Goal: Task Accomplishment & Management: Use online tool/utility

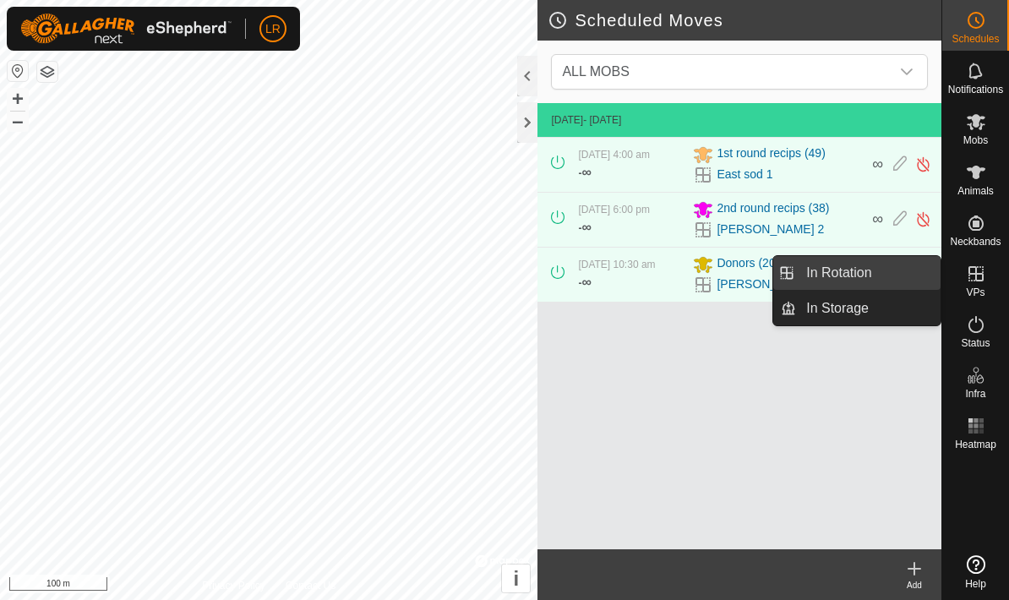
click at [893, 276] on link "In Rotation" at bounding box center [868, 273] width 145 height 34
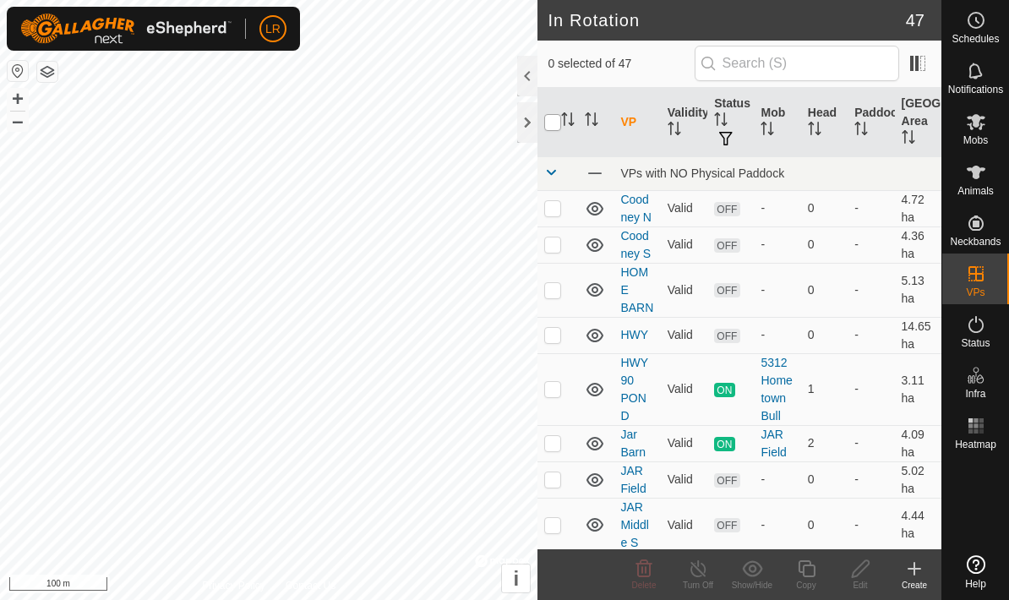
click at [548, 124] on input "checkbox" at bounding box center [552, 122] width 17 height 17
checkbox input "true"
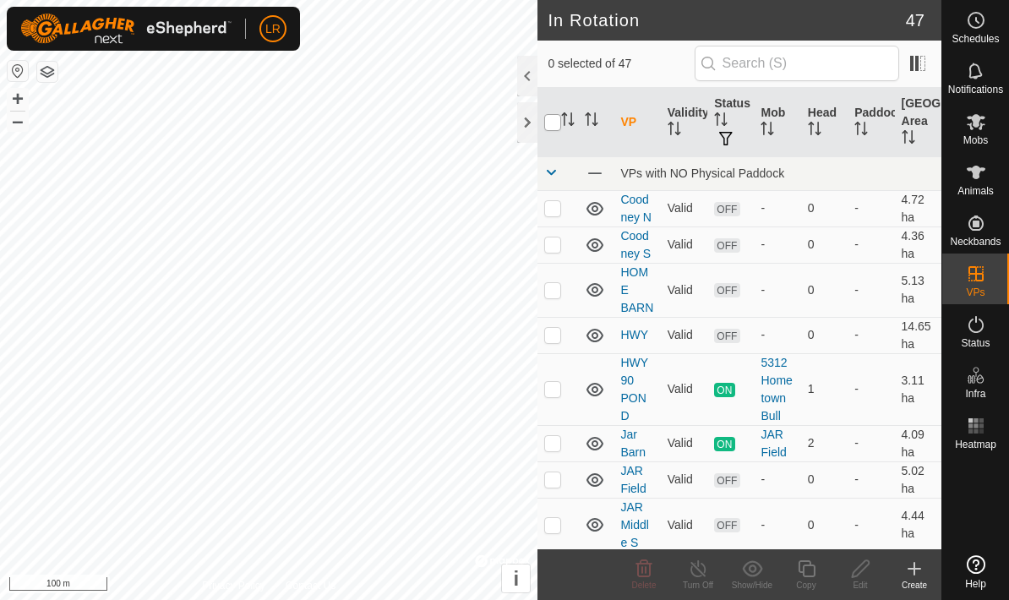
checkbox input "true"
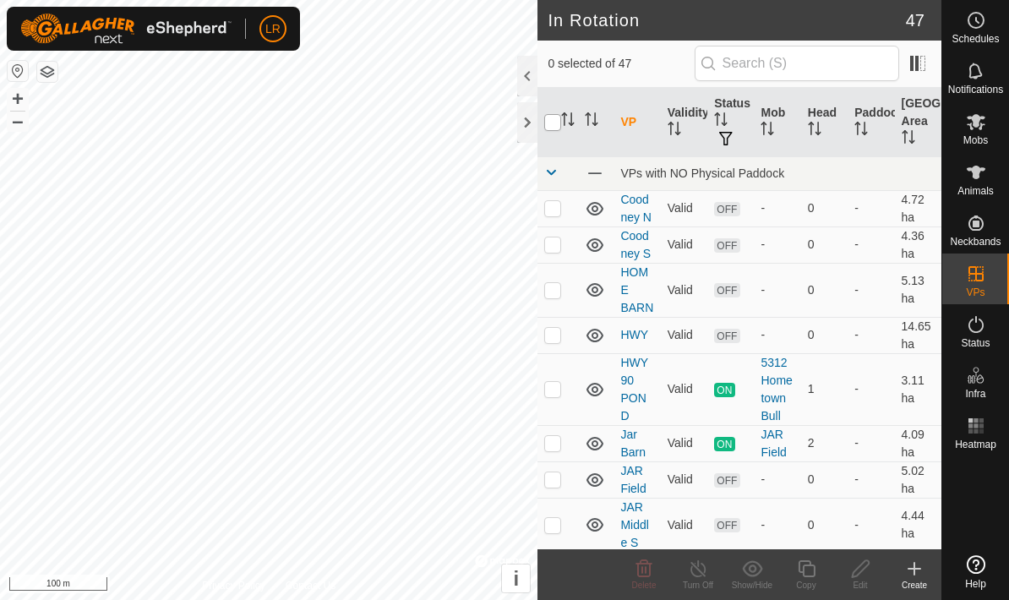
checkbox input "true"
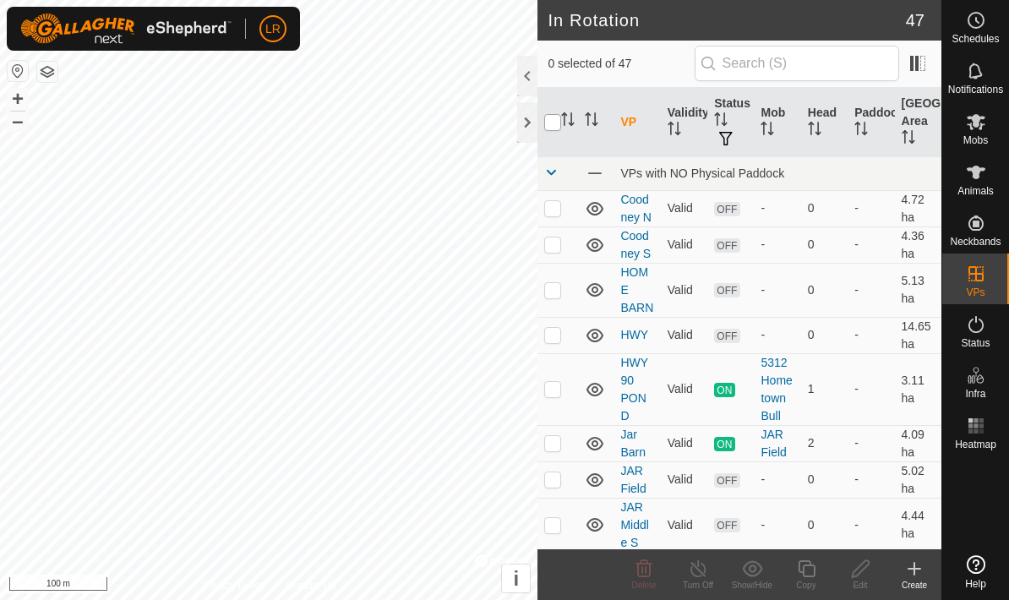
checkbox input "true"
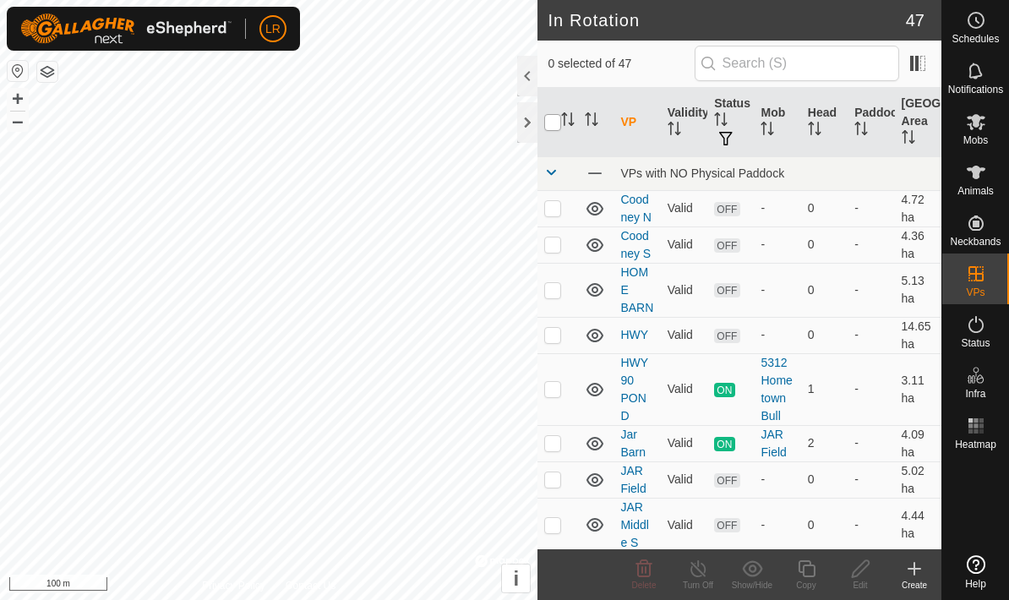
checkbox input "true"
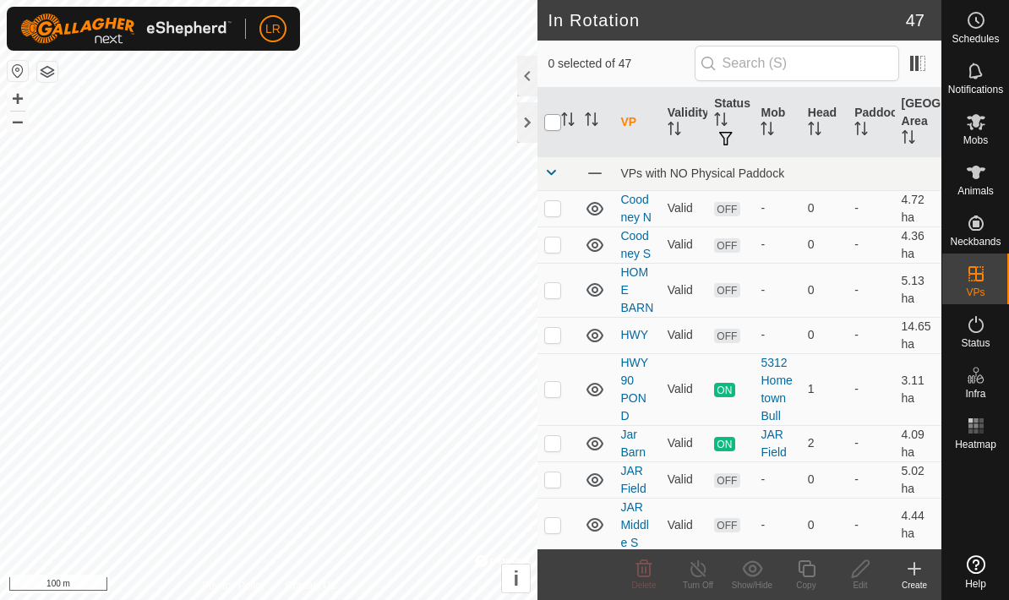
checkbox input "true"
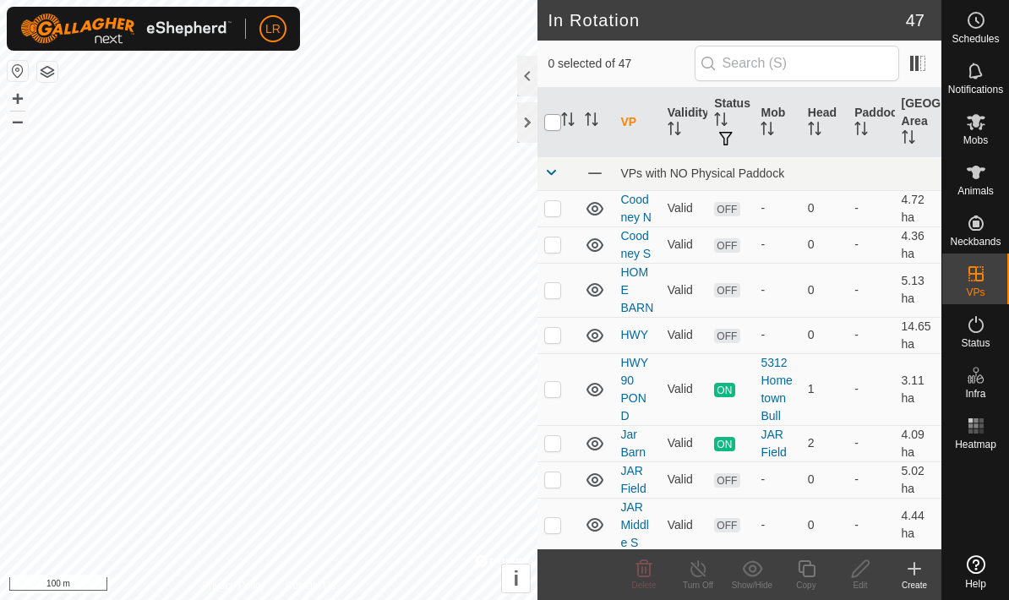
checkbox input "true"
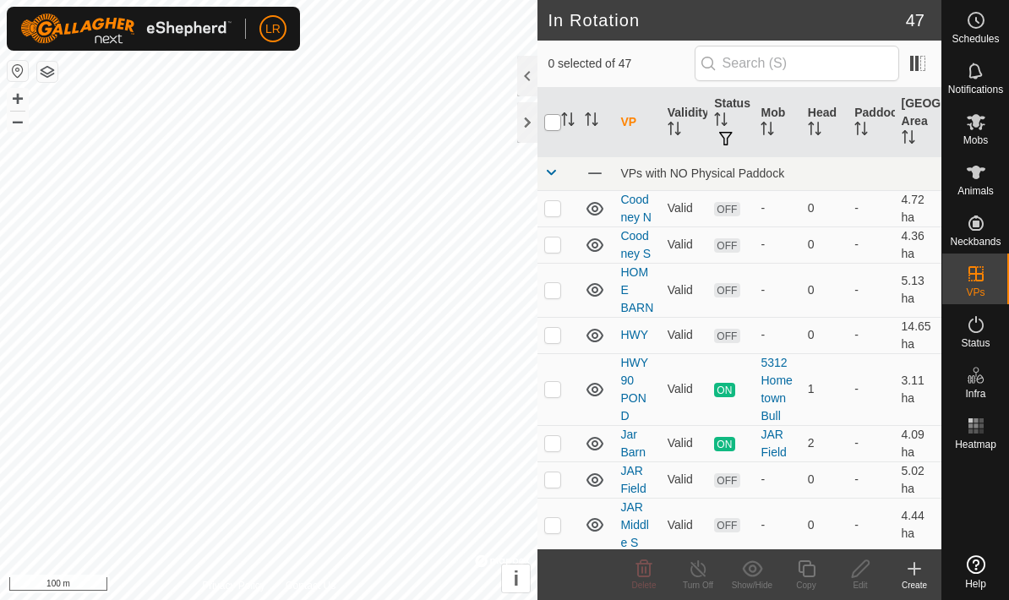
checkbox input "true"
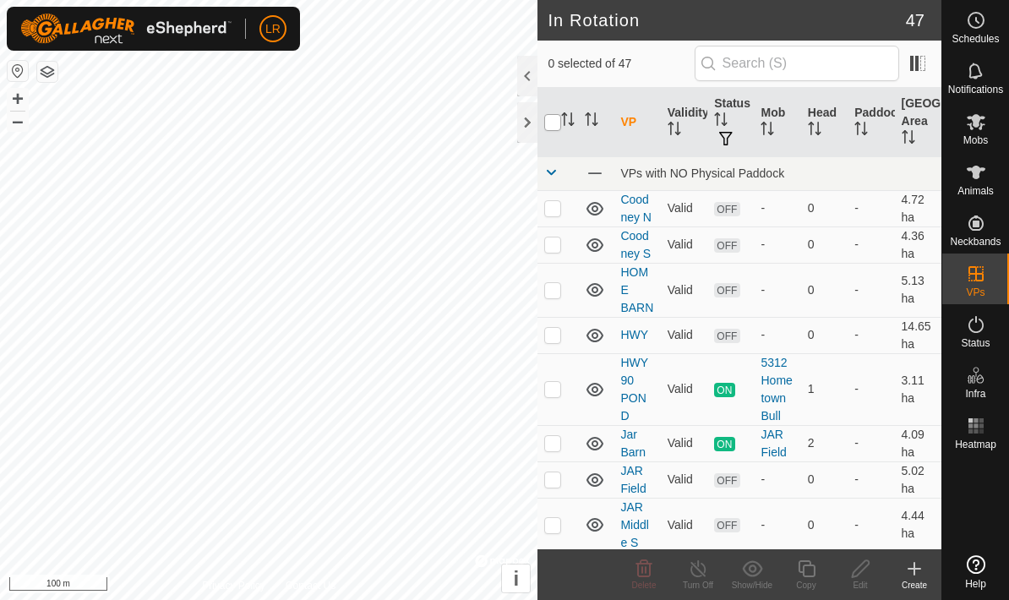
checkbox input "true"
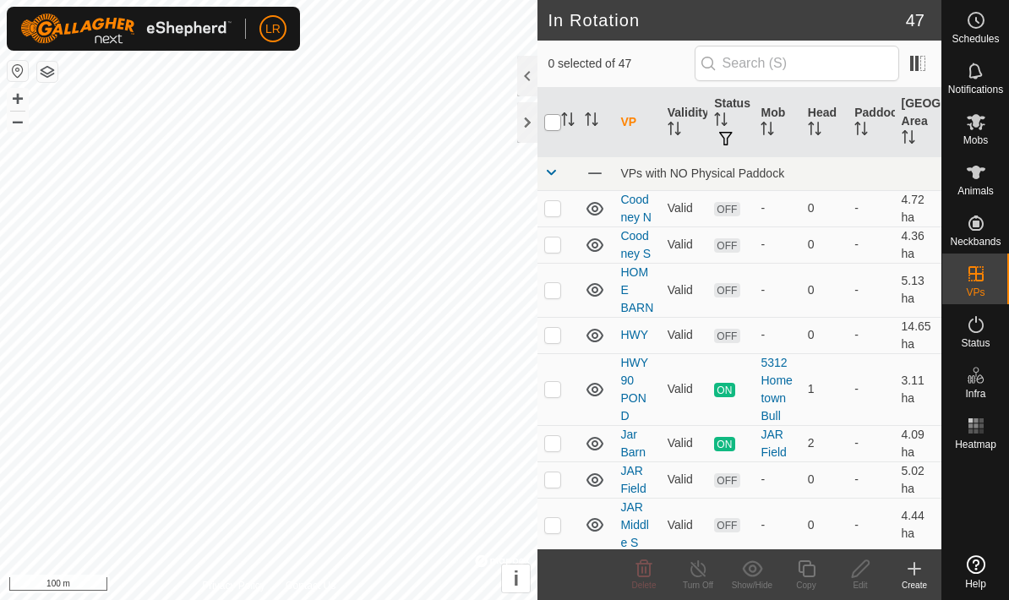
checkbox input "true"
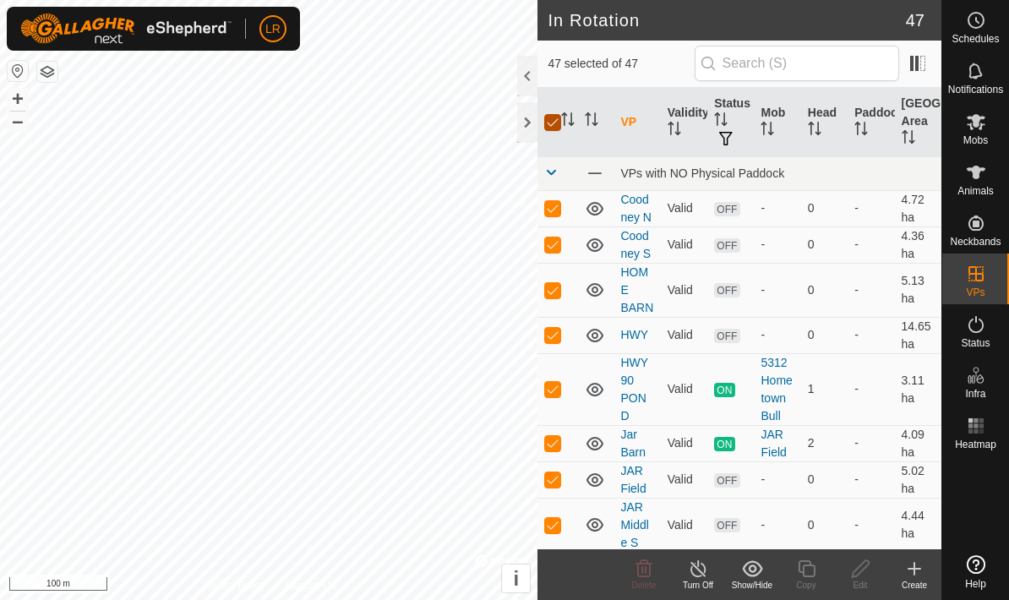
click at [555, 129] on input "checkbox" at bounding box center [552, 122] width 17 height 17
checkbox input "false"
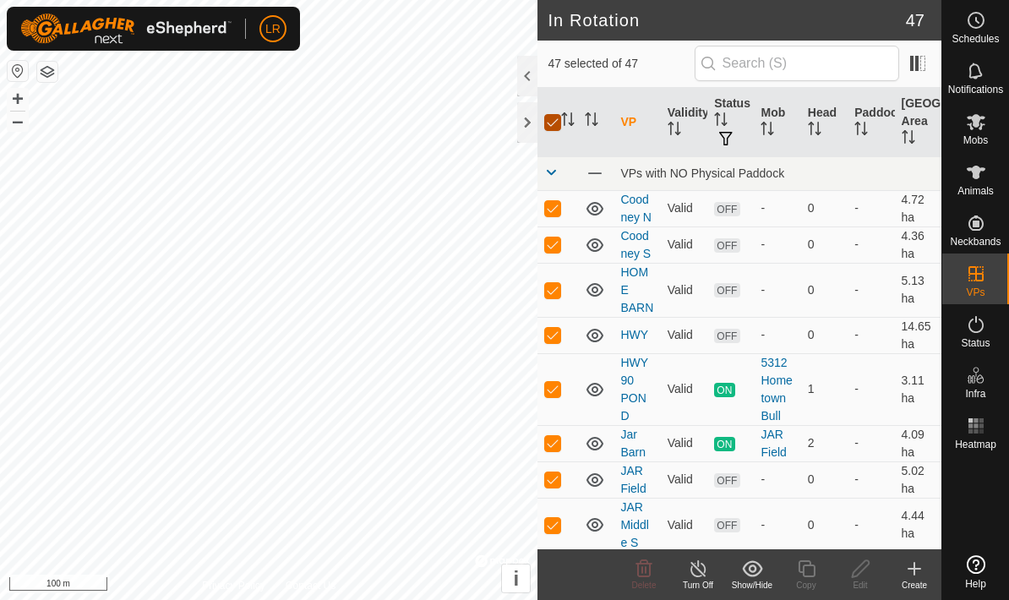
checkbox input "false"
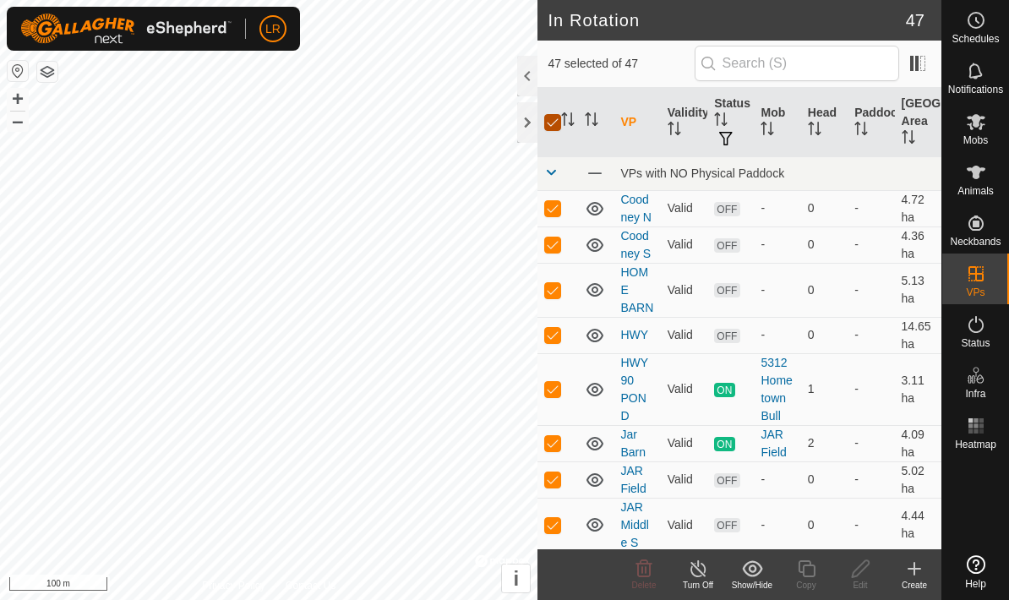
checkbox input "false"
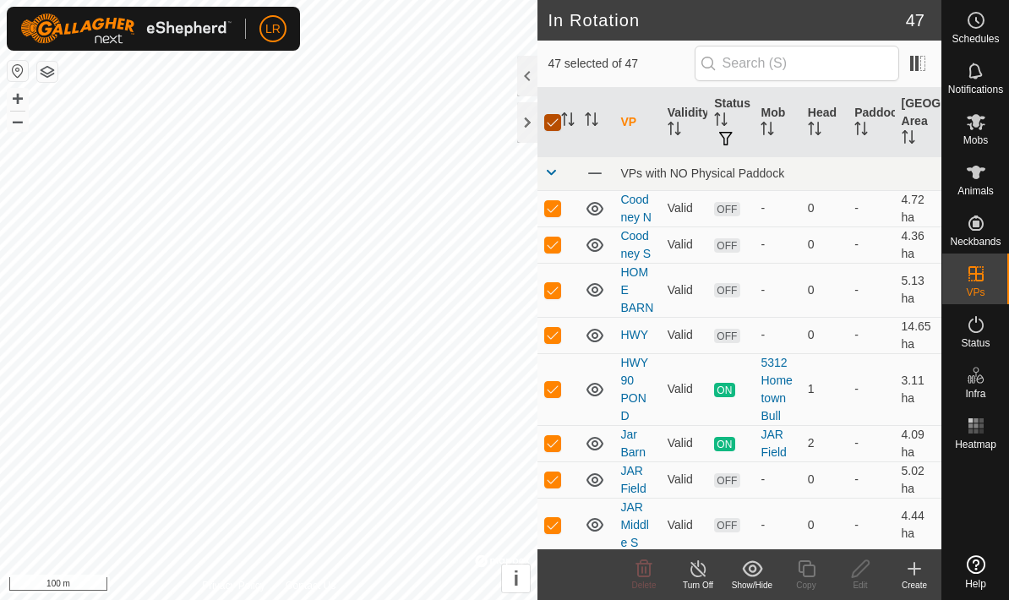
checkbox input "false"
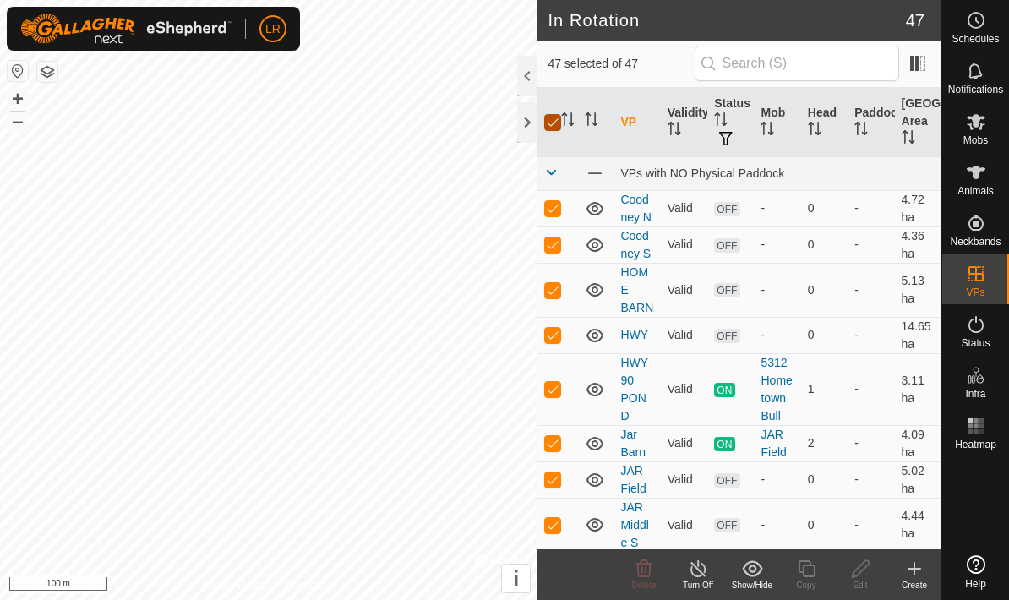
checkbox input "false"
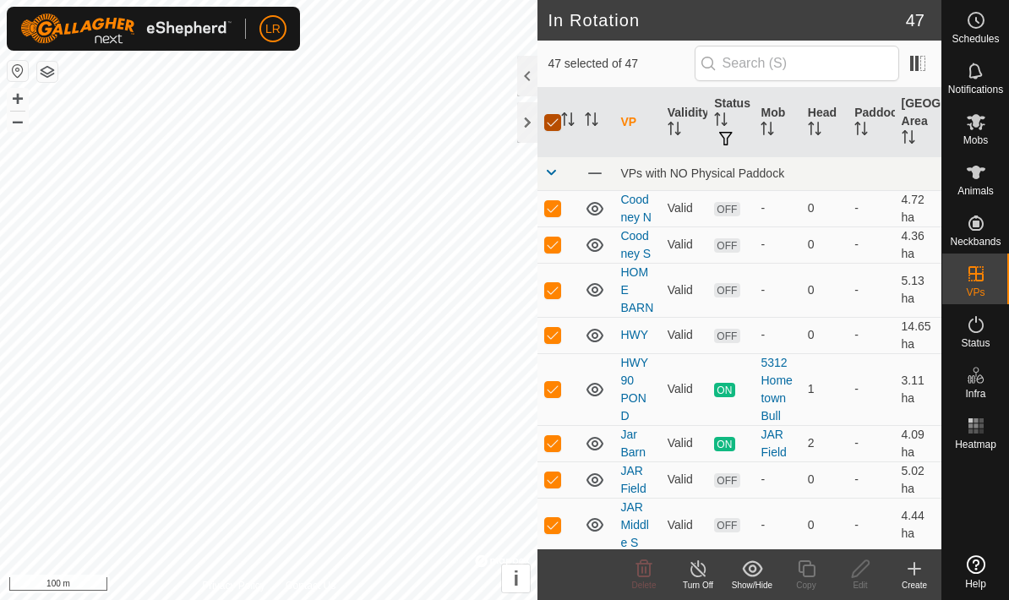
checkbox input "false"
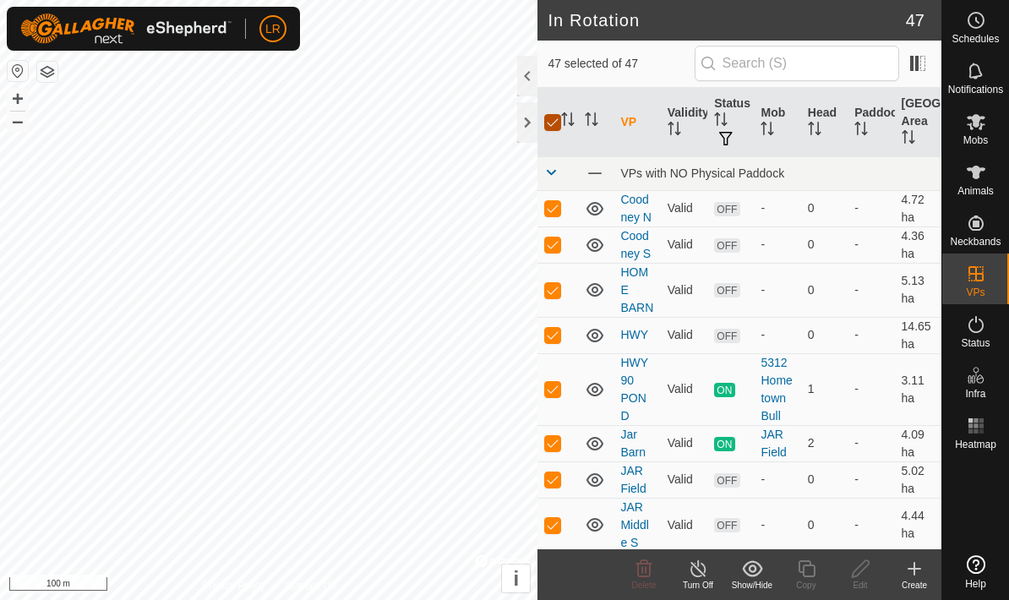
checkbox input "false"
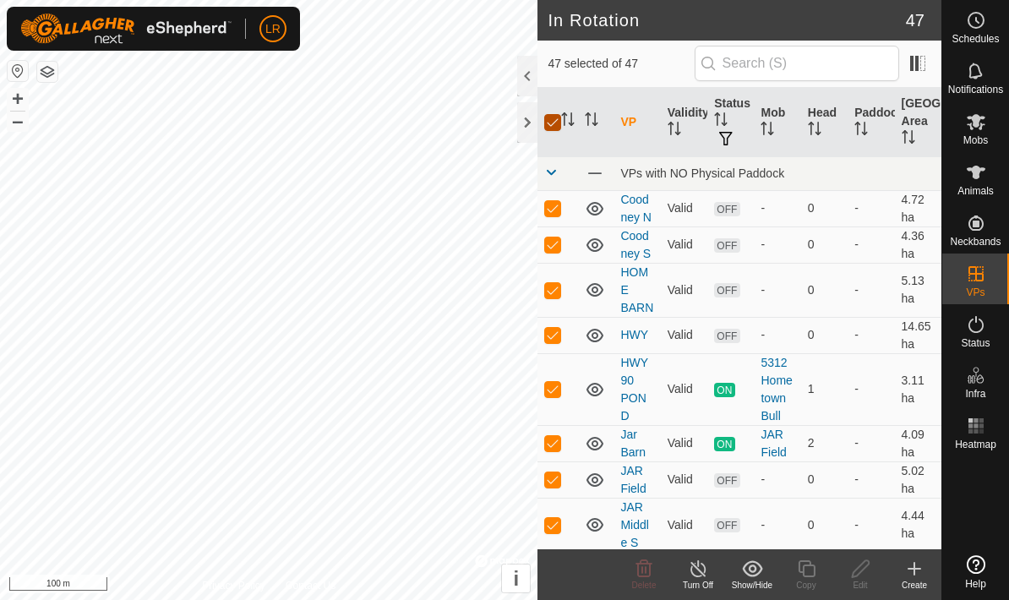
checkbox input "false"
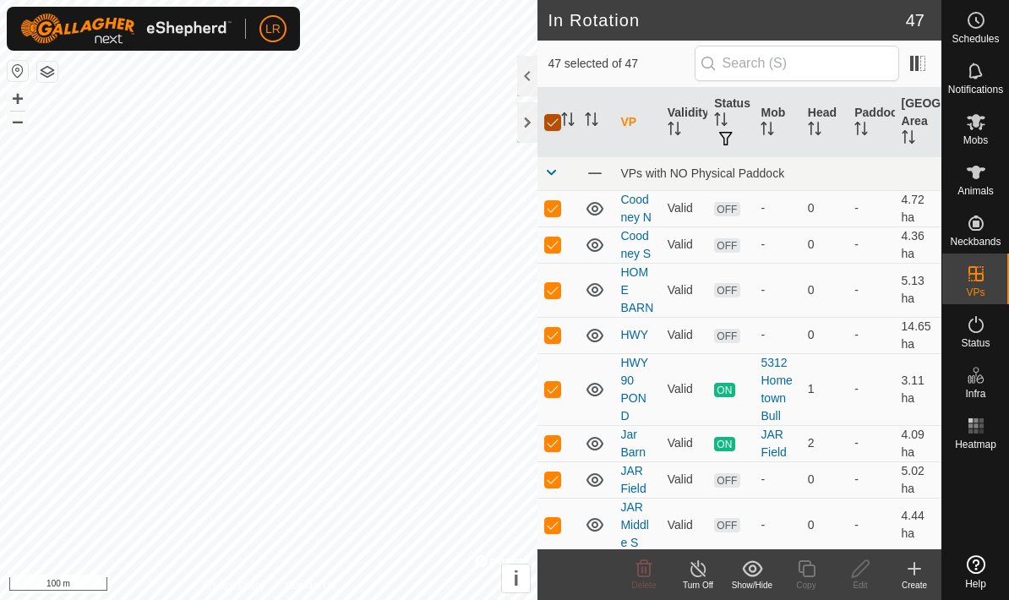
checkbox input "false"
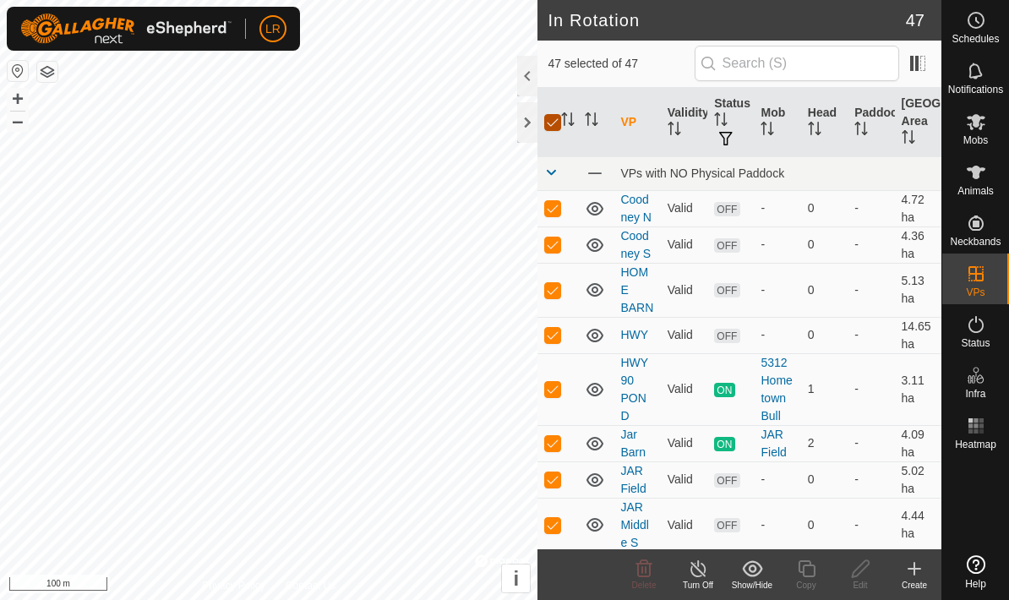
checkbox input "false"
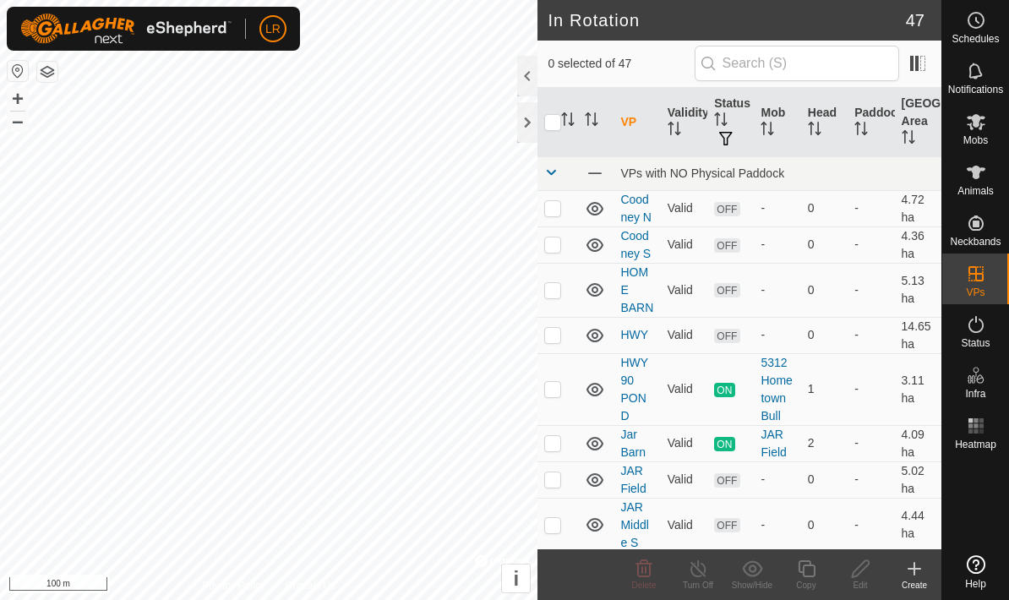
click at [922, 579] on div "Create" at bounding box center [915, 585] width 54 height 13
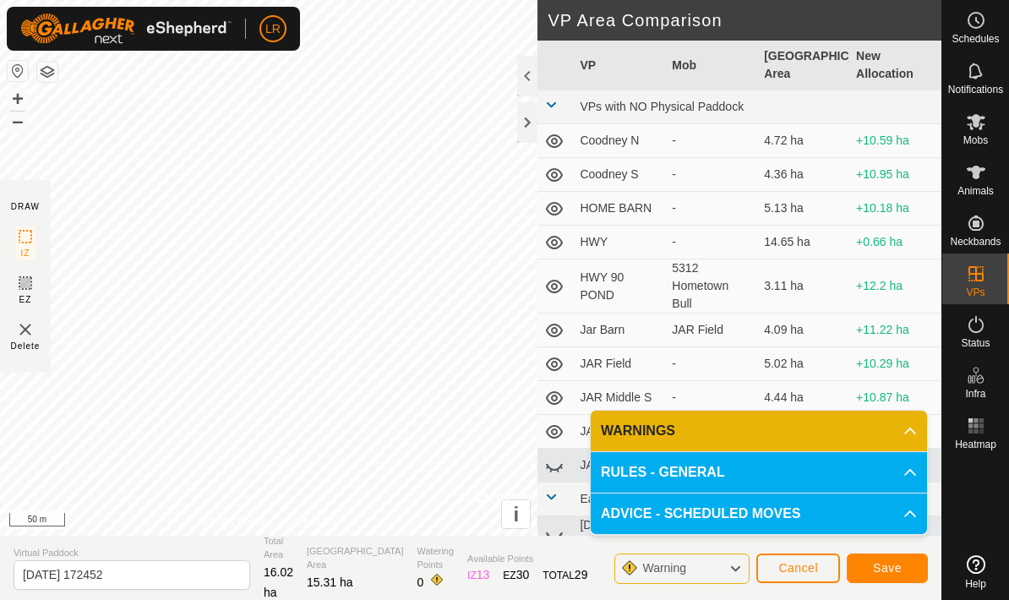
click at [16, 289] on icon at bounding box center [25, 283] width 20 height 20
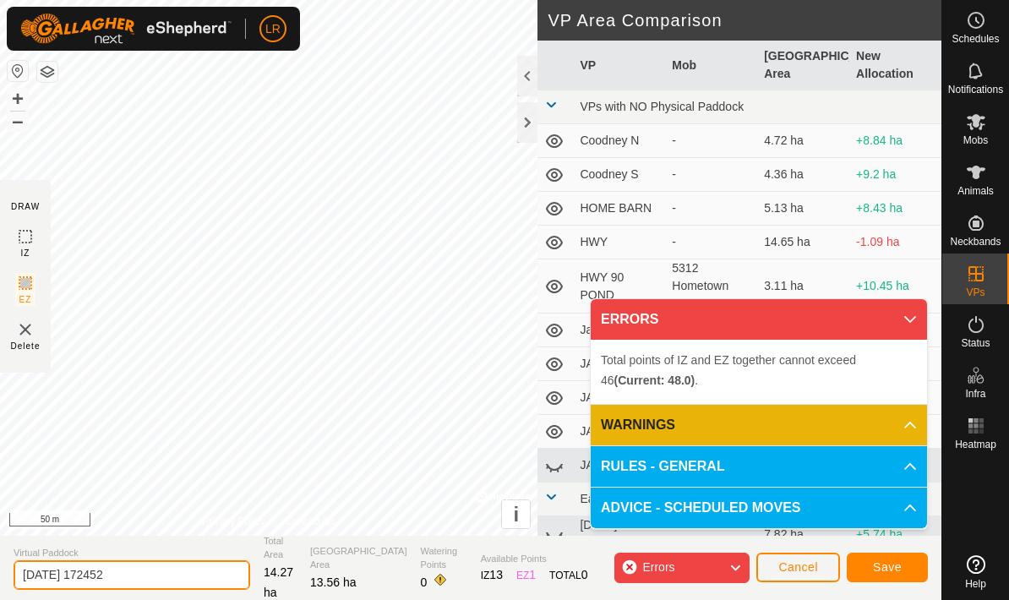
click at [145, 573] on input "[DATE] 172452" at bounding box center [132, 575] width 237 height 30
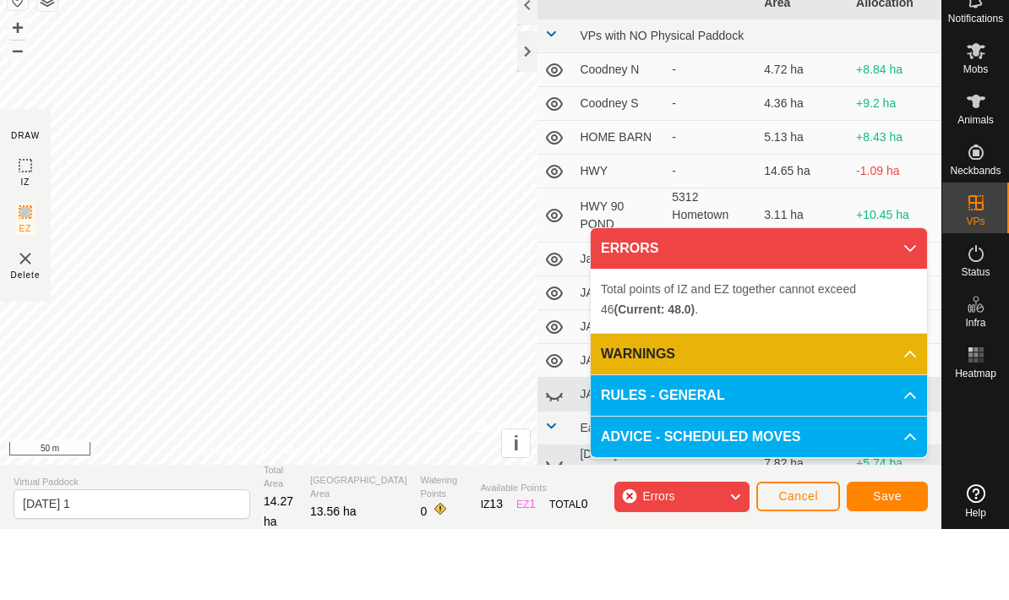
click at [446, 536] on section "Virtual Paddock [DATE] 1 Total Area 14.27 ha Grazing Area 13.56 ha Watering Poi…" at bounding box center [471, 568] width 942 height 64
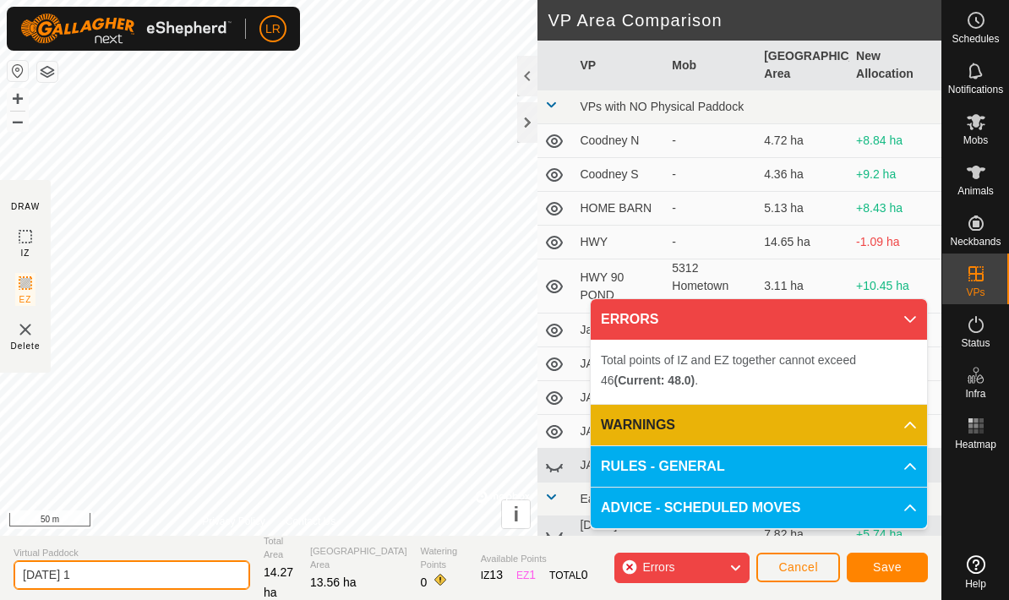
click at [129, 588] on input "[DATE] 1" at bounding box center [132, 575] width 237 height 30
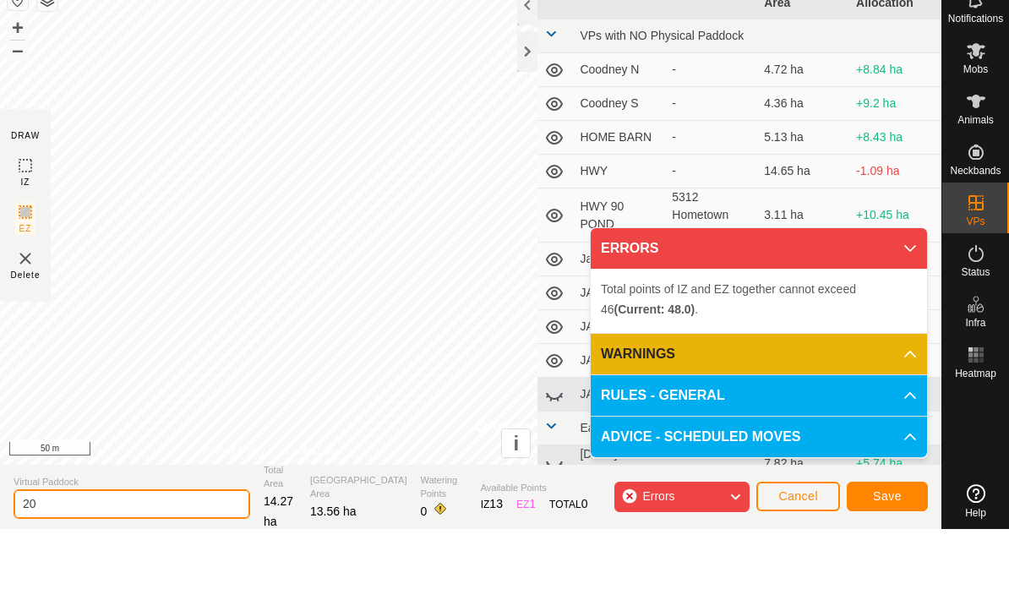
type input "2"
type input "W"
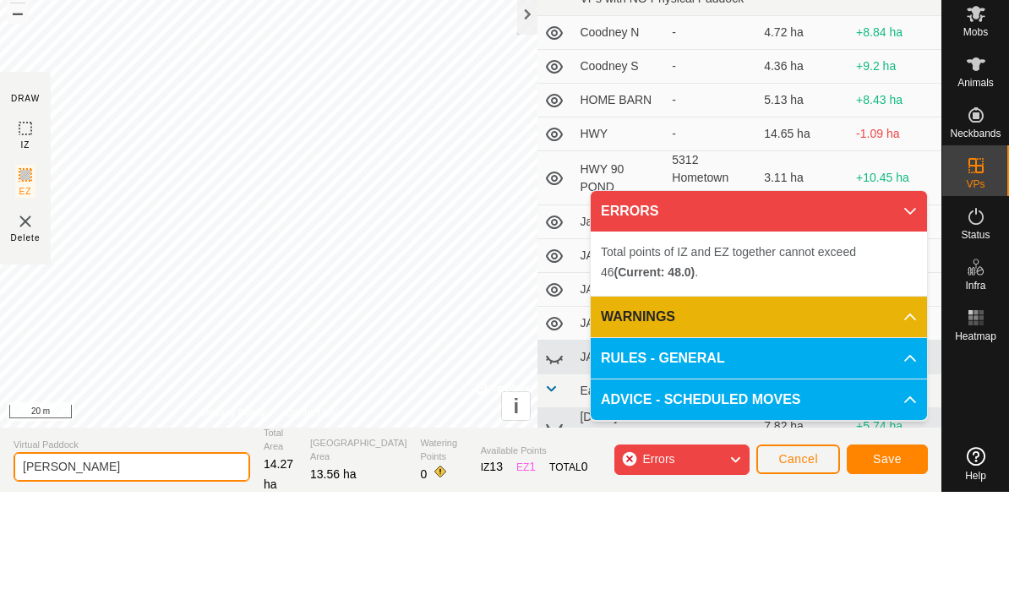
type input "[PERSON_NAME]"
click at [9, 180] on section "DRAW IZ EZ Delete" at bounding box center [25, 276] width 51 height 193
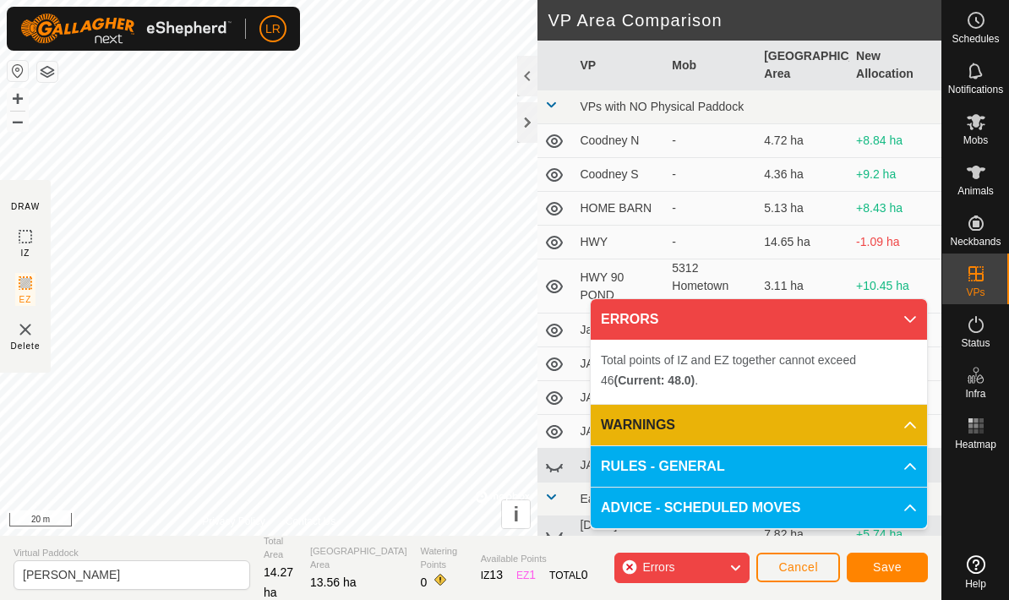
click at [905, 573] on button "Save" at bounding box center [887, 568] width 81 height 30
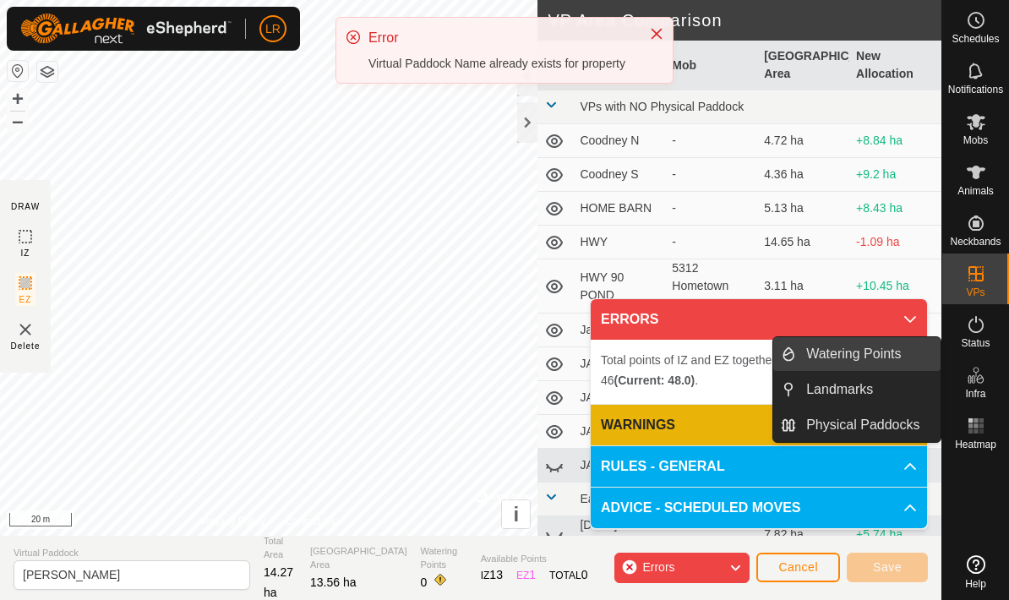
click at [896, 355] on span "Watering Points" at bounding box center [853, 354] width 95 height 20
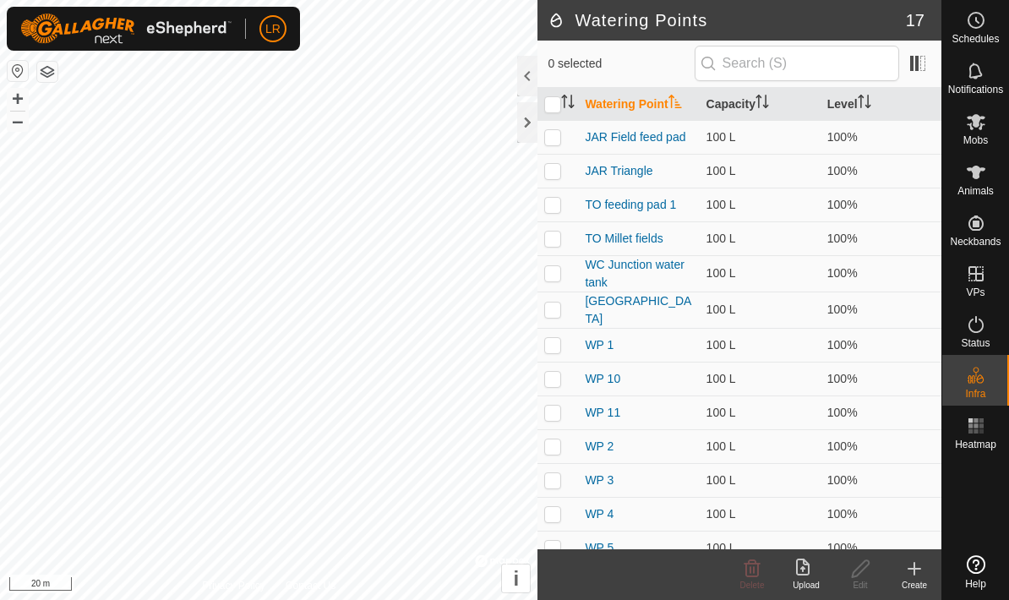
click at [921, 569] on icon at bounding box center [915, 569] width 20 height 20
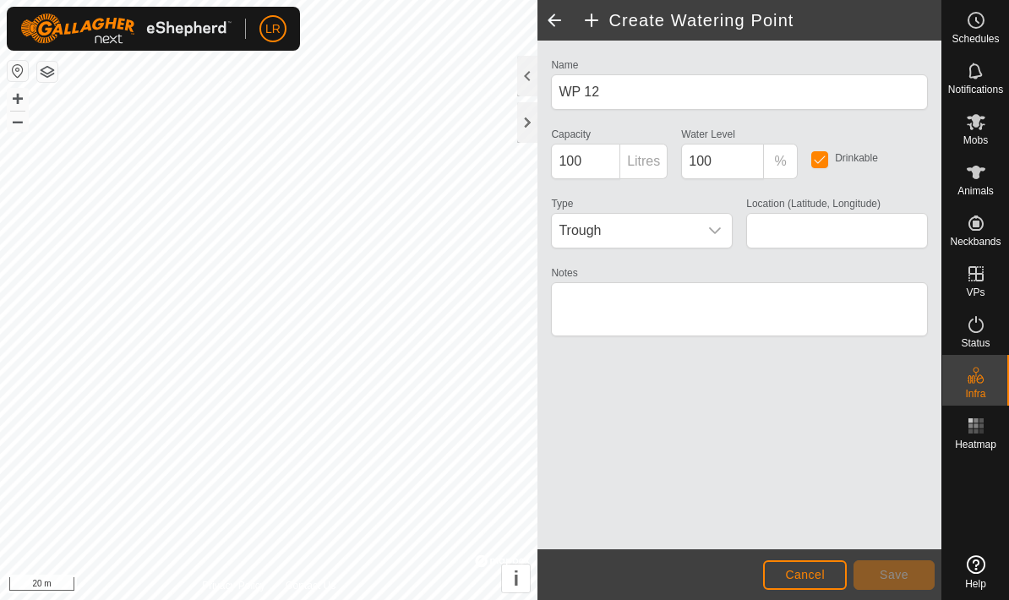
type input "30.448430, -88.314009"
click at [905, 571] on span "Save" at bounding box center [894, 575] width 29 height 14
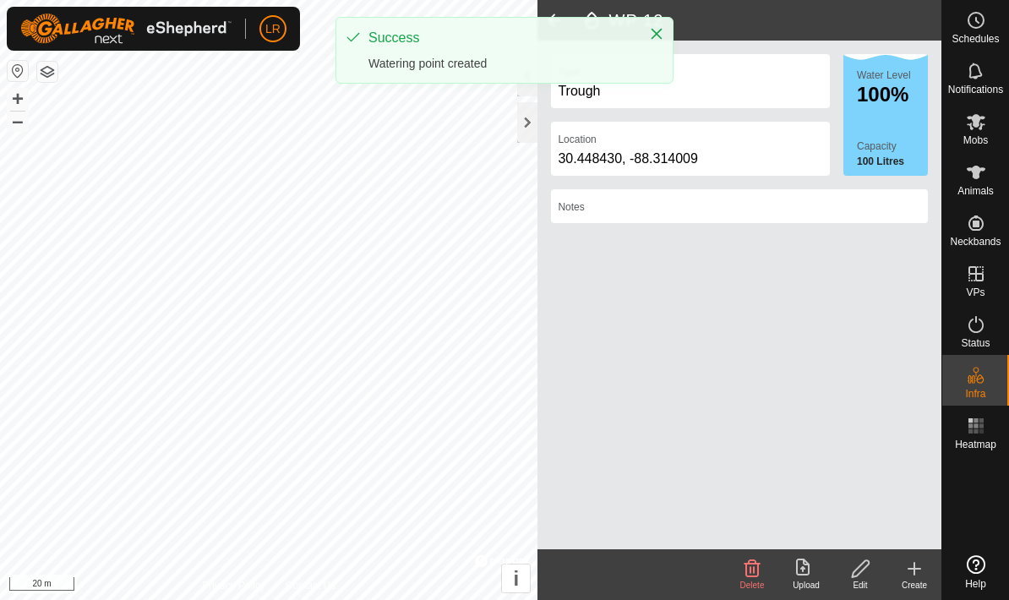
click at [927, 574] on create-svg-icon at bounding box center [915, 569] width 54 height 20
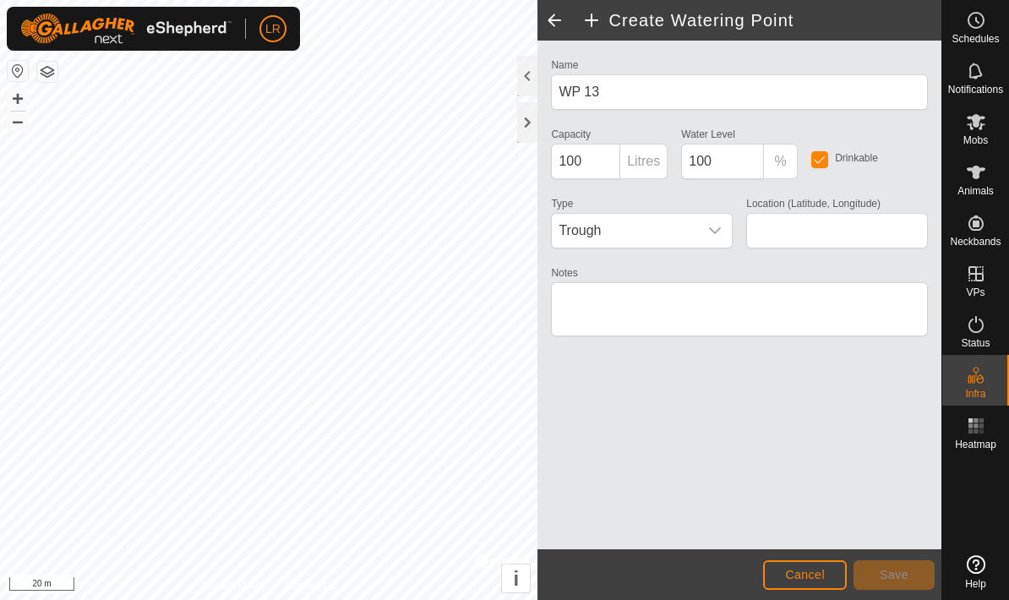
type input "30.447114, -88.317130"
click at [899, 575] on span "Save" at bounding box center [894, 575] width 29 height 14
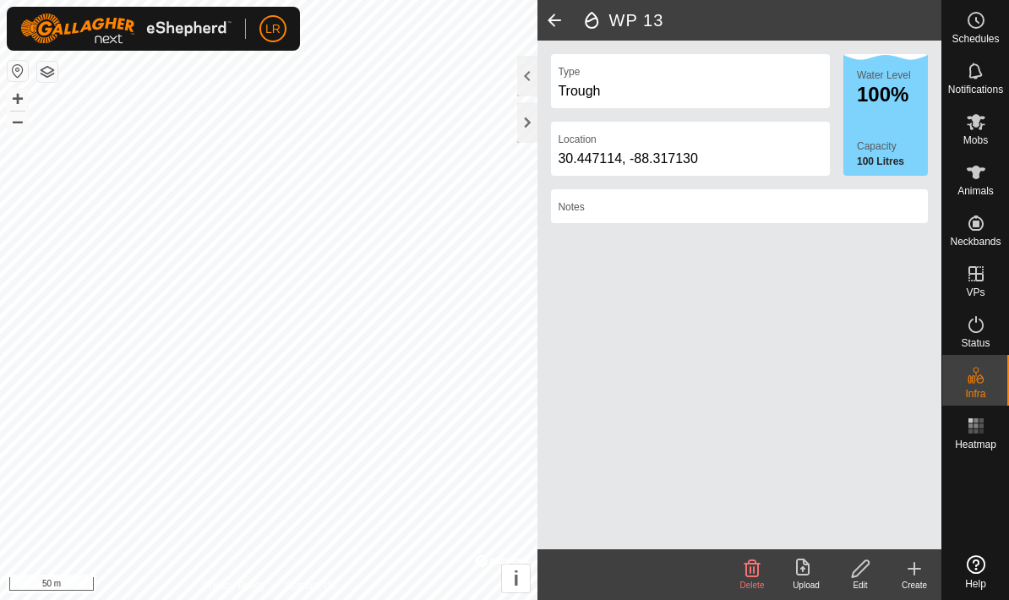
click at [972, 133] on es-mob-svg-icon at bounding box center [976, 121] width 30 height 27
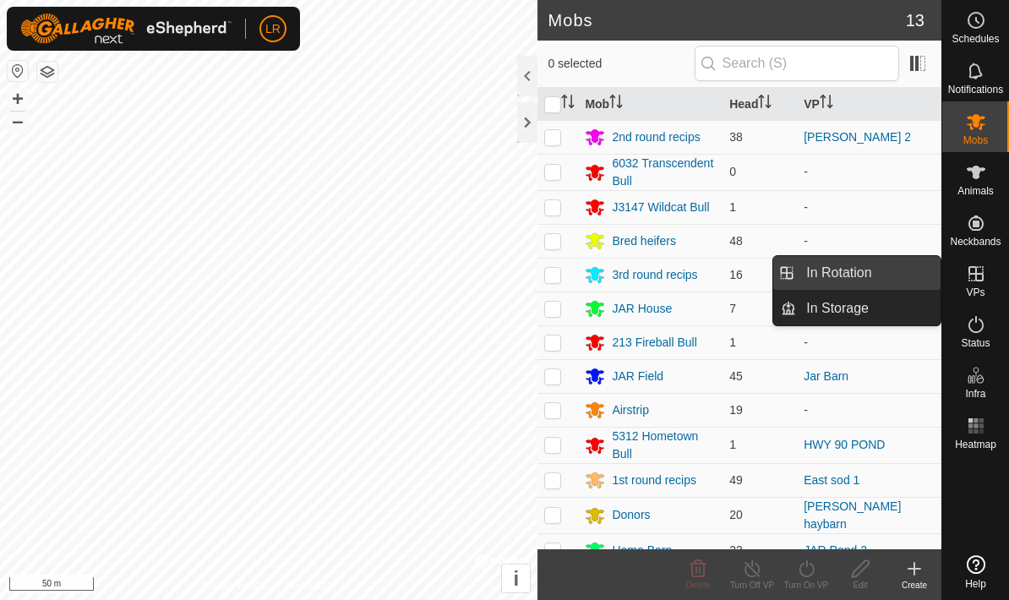
click at [870, 273] on span "In Rotation" at bounding box center [838, 273] width 65 height 20
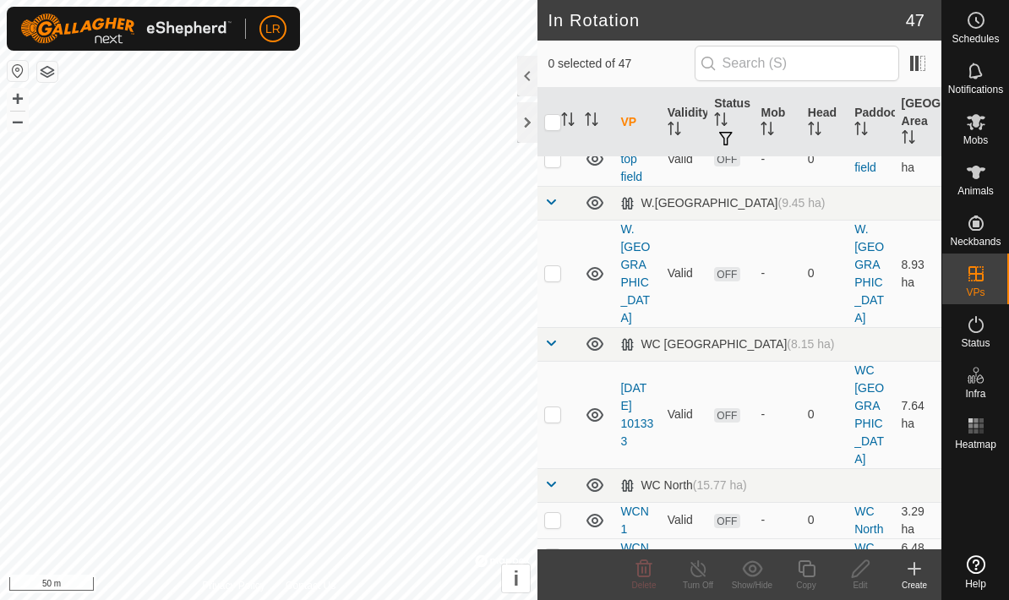
scroll to position [2018, 0]
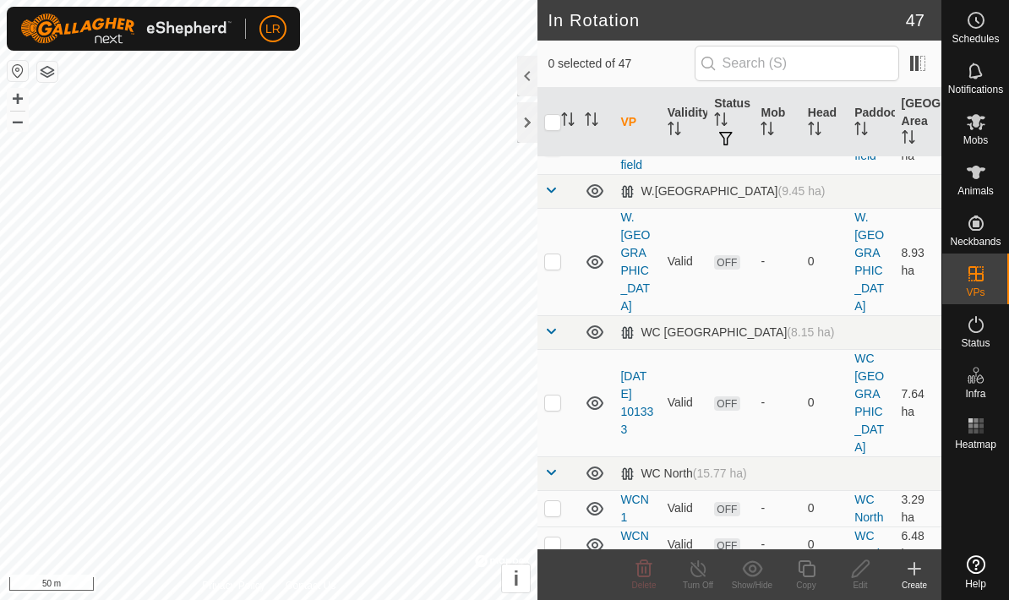
checkbox input "true"
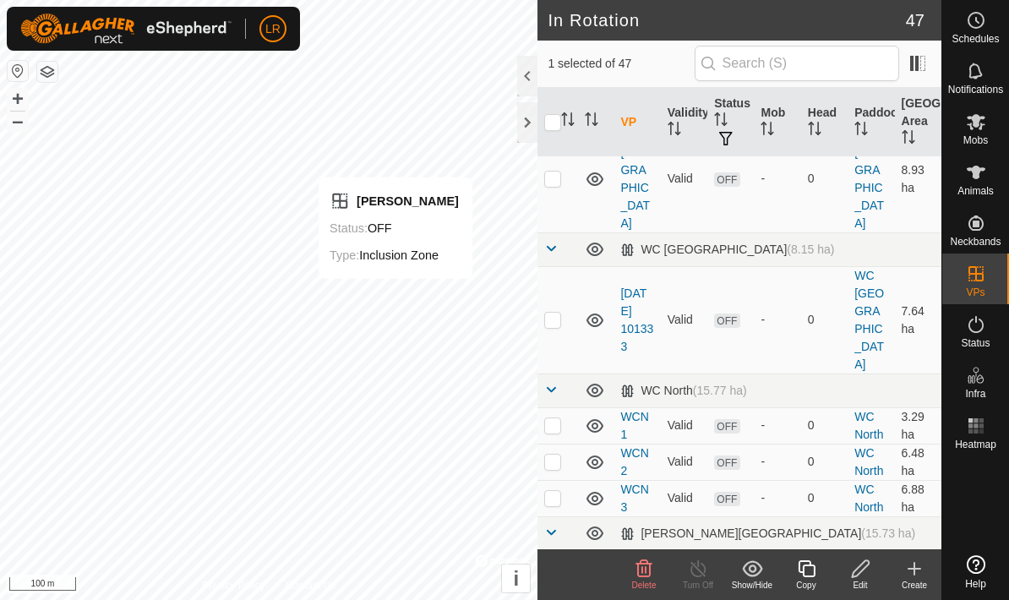
scroll to position [2060, 0]
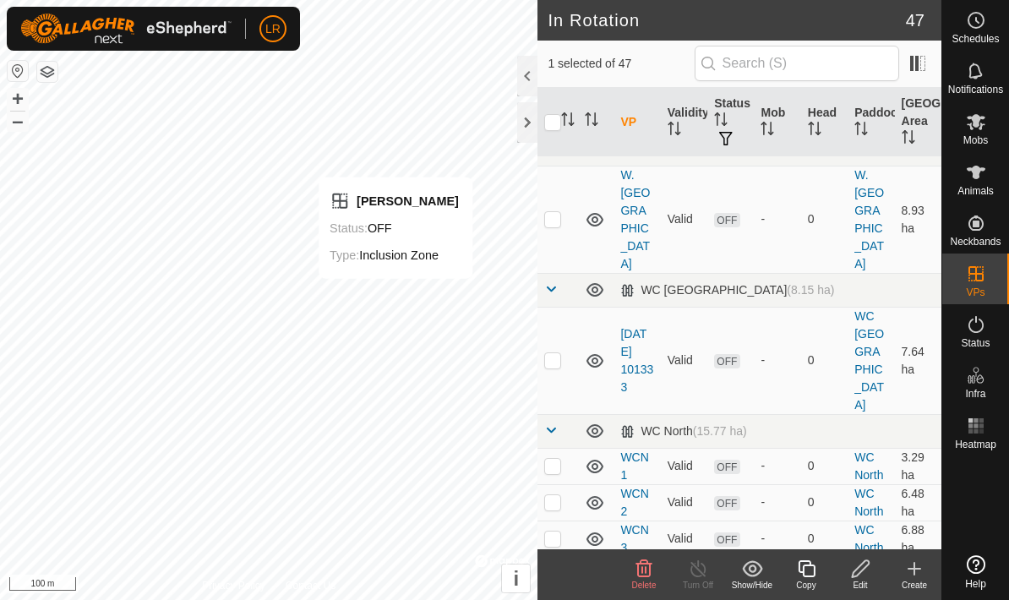
click at [866, 579] on div "Edit" at bounding box center [861, 585] width 54 height 13
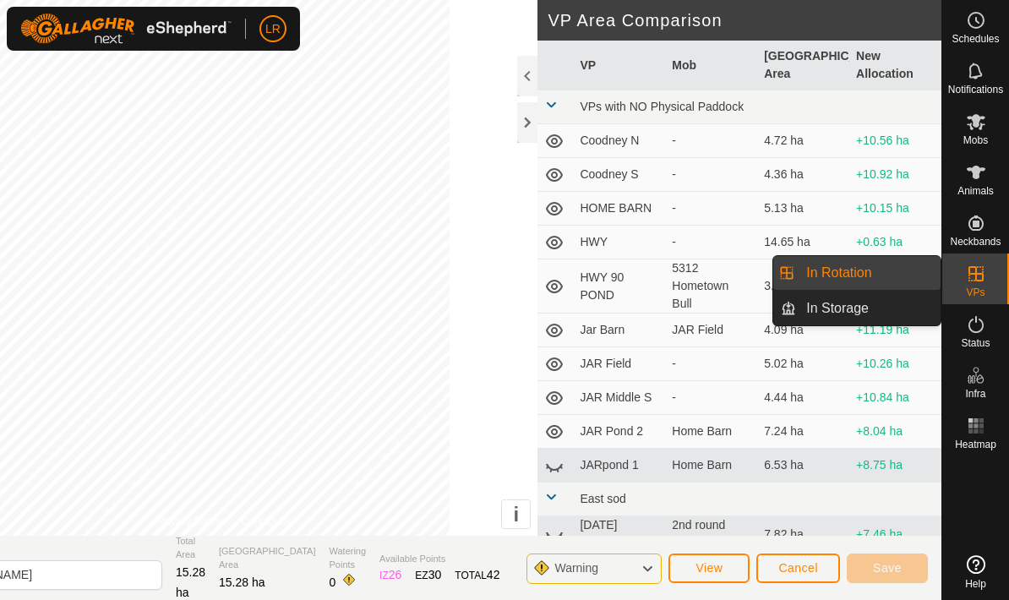
click at [917, 278] on link "In Rotation" at bounding box center [868, 273] width 145 height 34
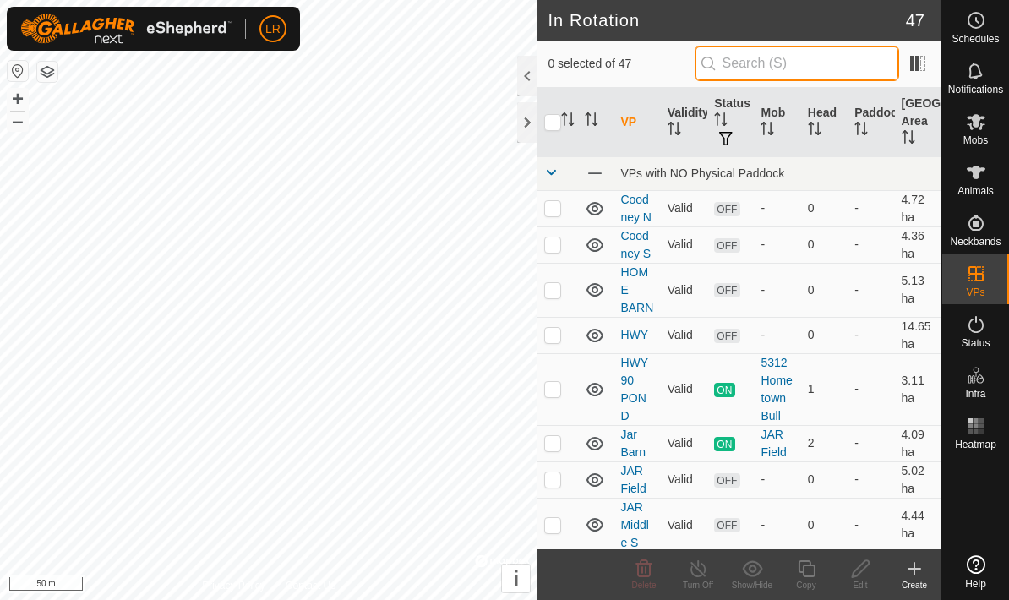
click at [834, 65] on input "text" at bounding box center [797, 64] width 205 height 36
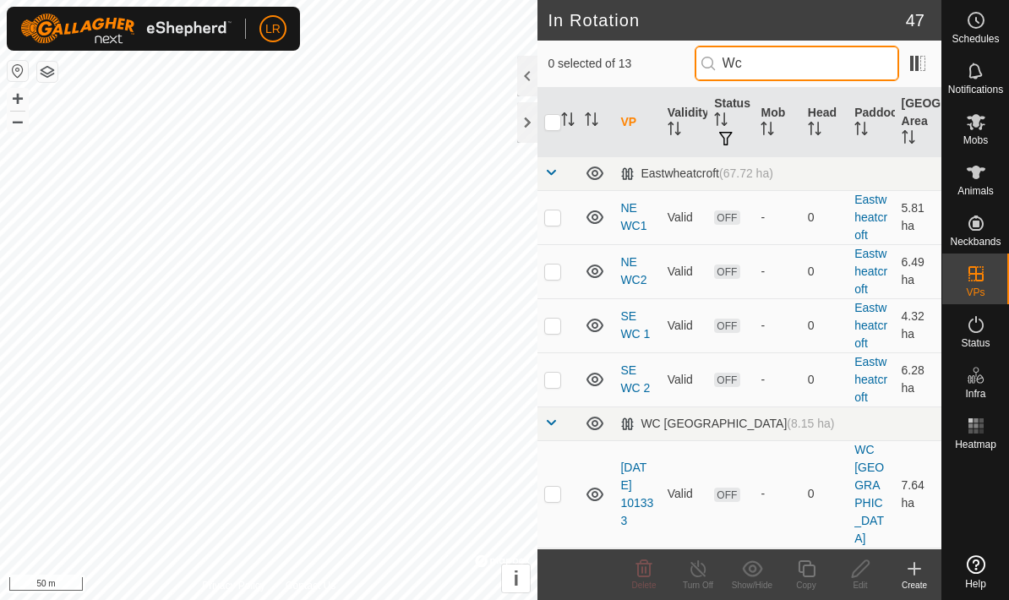
type input "W"
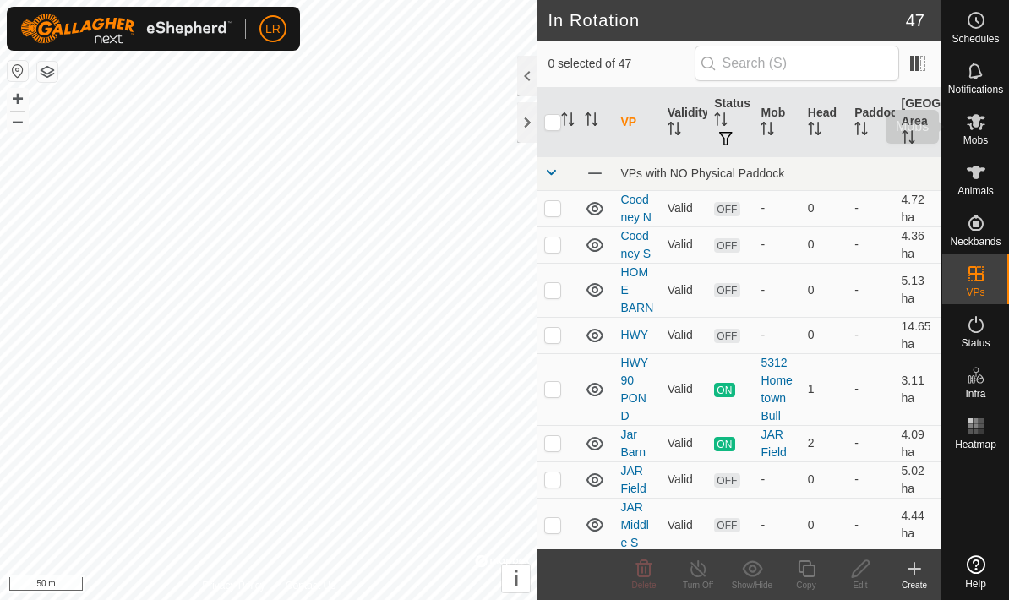
click at [984, 132] on es-mob-svg-icon at bounding box center [976, 121] width 30 height 27
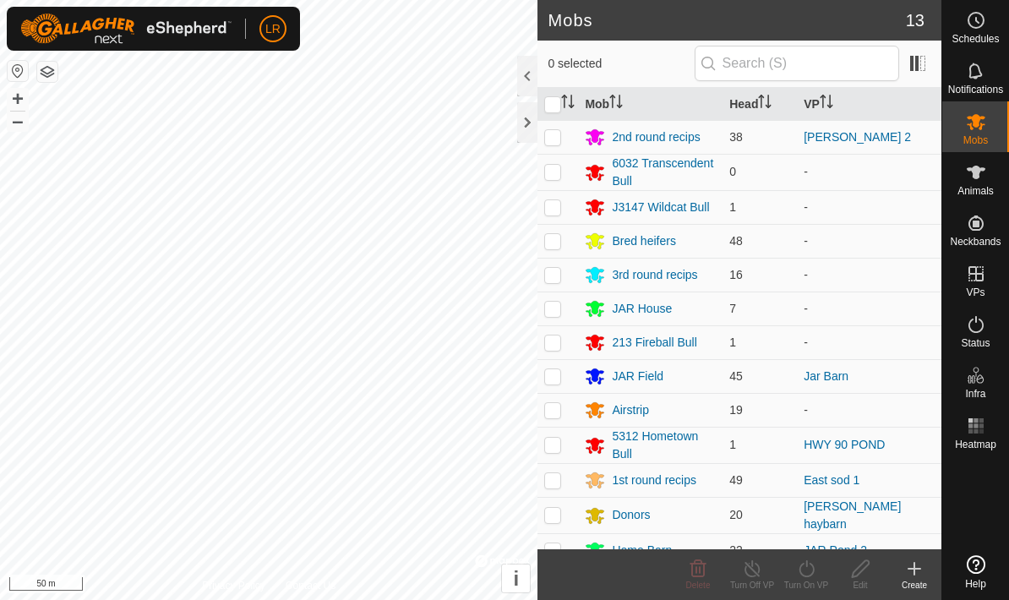
click at [987, 191] on span "Animals" at bounding box center [976, 191] width 36 height 10
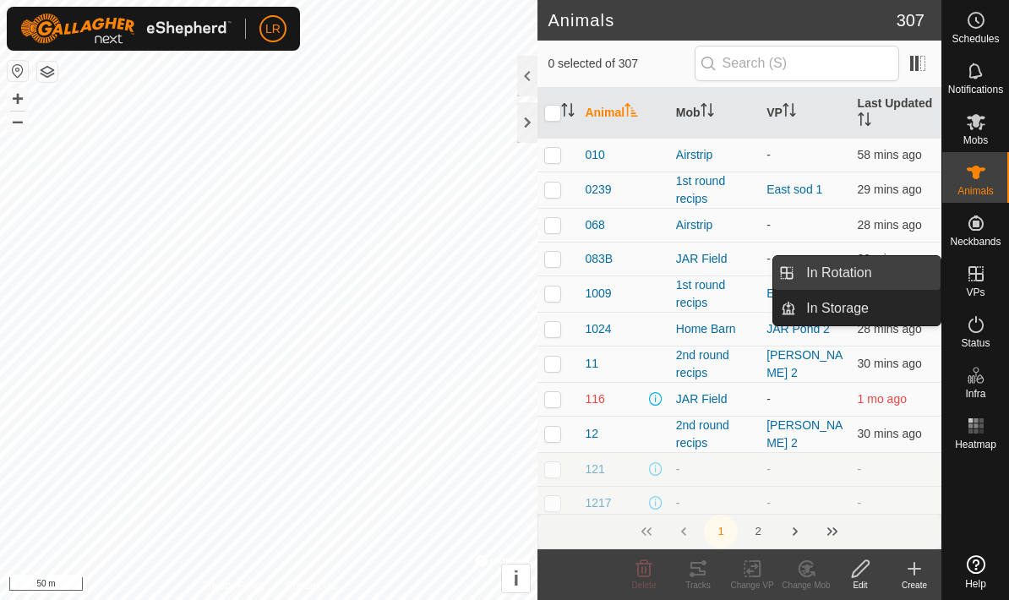
click at [894, 272] on link "In Rotation" at bounding box center [868, 273] width 145 height 34
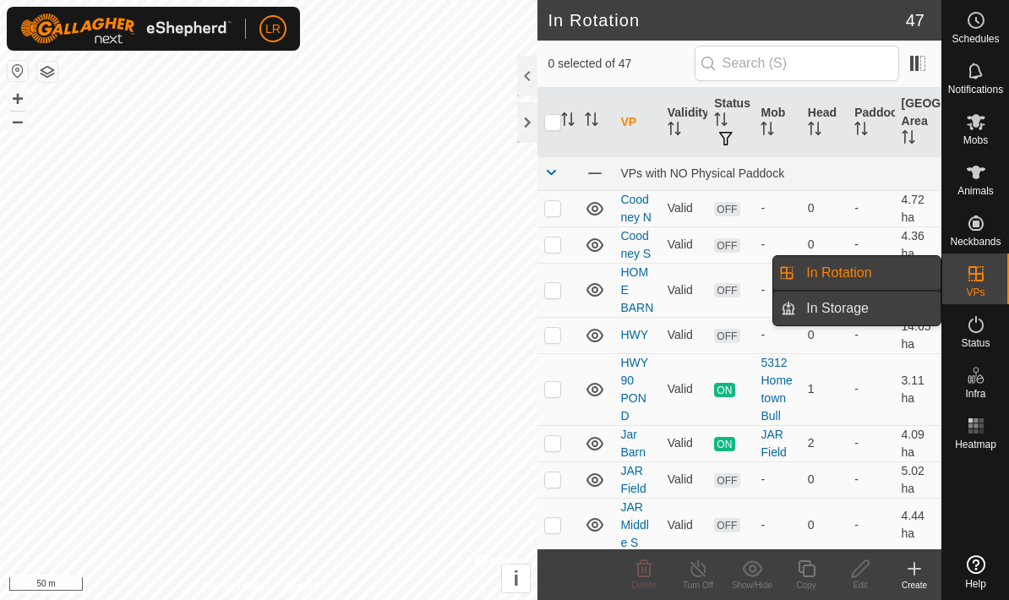
click at [893, 309] on link "In Storage" at bounding box center [868, 309] width 145 height 34
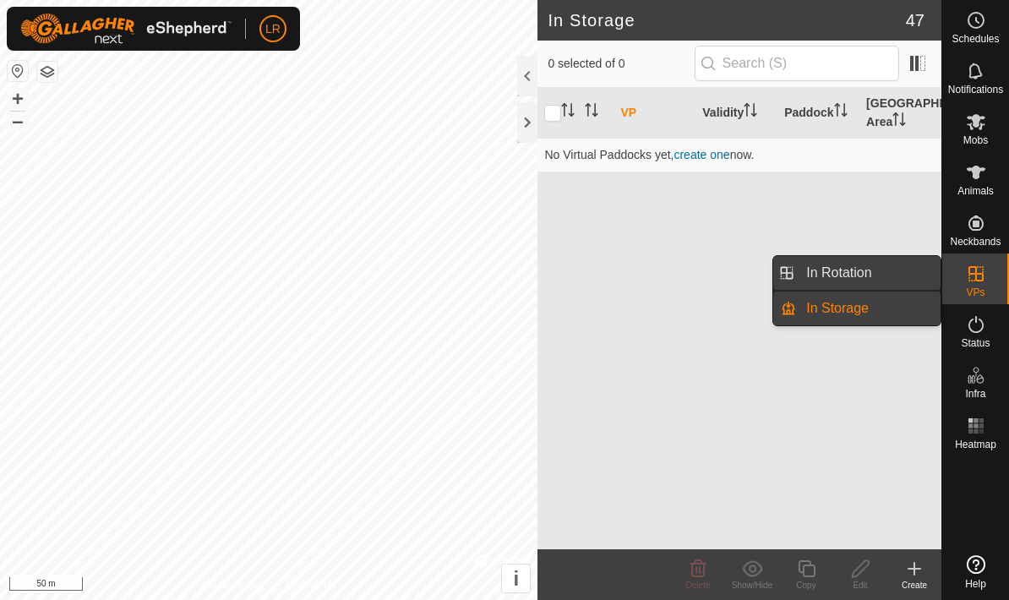
click at [904, 276] on link "In Rotation" at bounding box center [868, 273] width 145 height 34
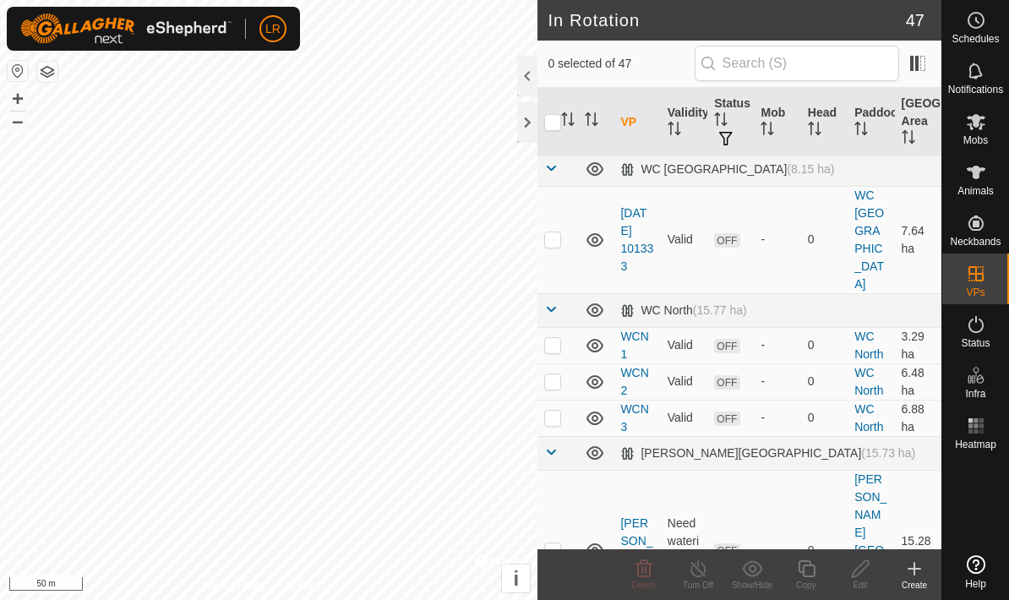
scroll to position [2186, 0]
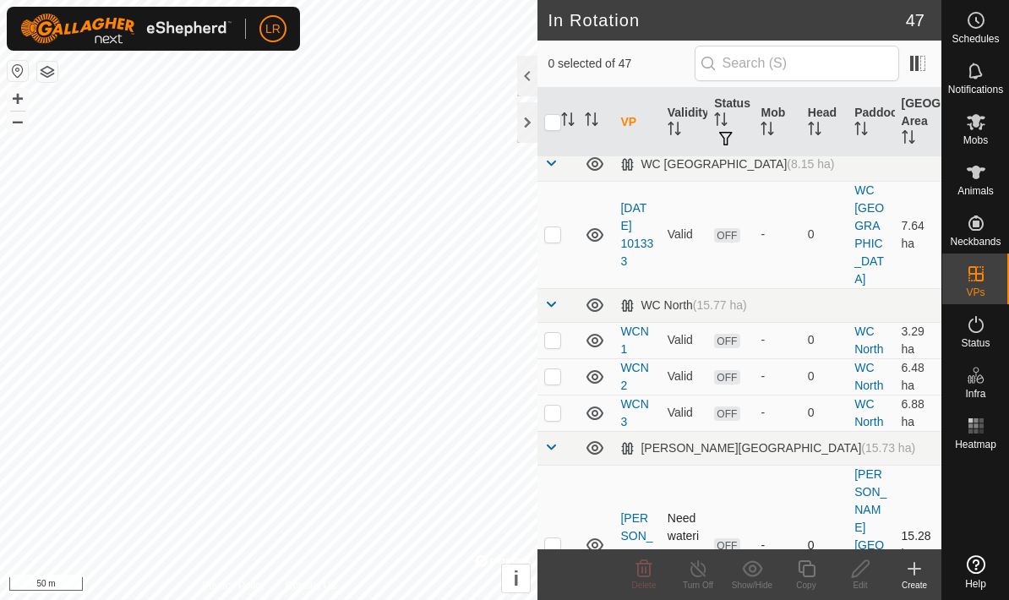
click at [568, 465] on td at bounding box center [558, 545] width 41 height 161
checkbox input "true"
click at [871, 574] on icon at bounding box center [860, 569] width 21 height 20
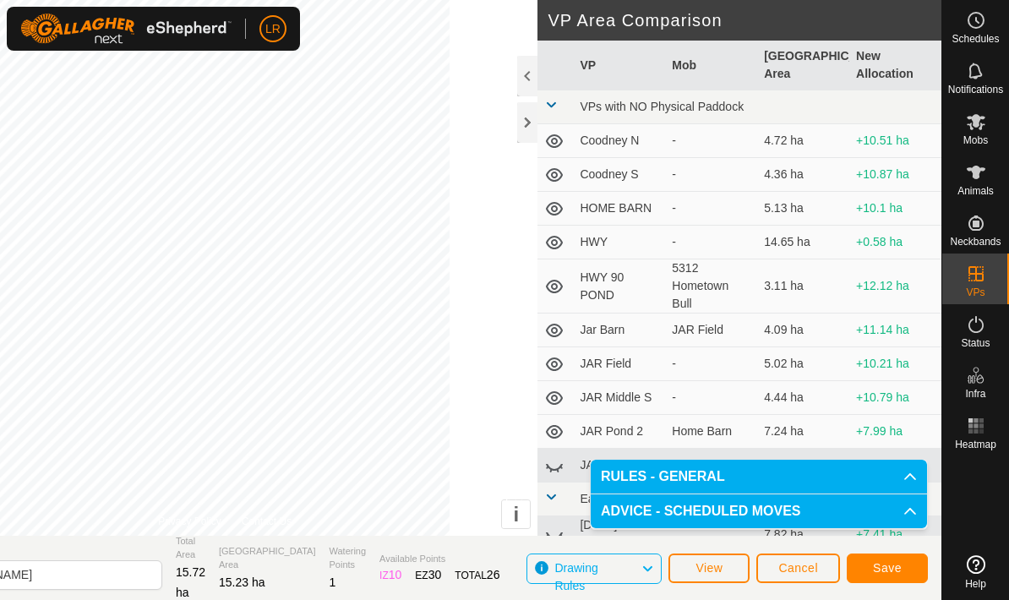
click at [823, 72] on th "[GEOGRAPHIC_DATA] Area" at bounding box center [803, 66] width 92 height 50
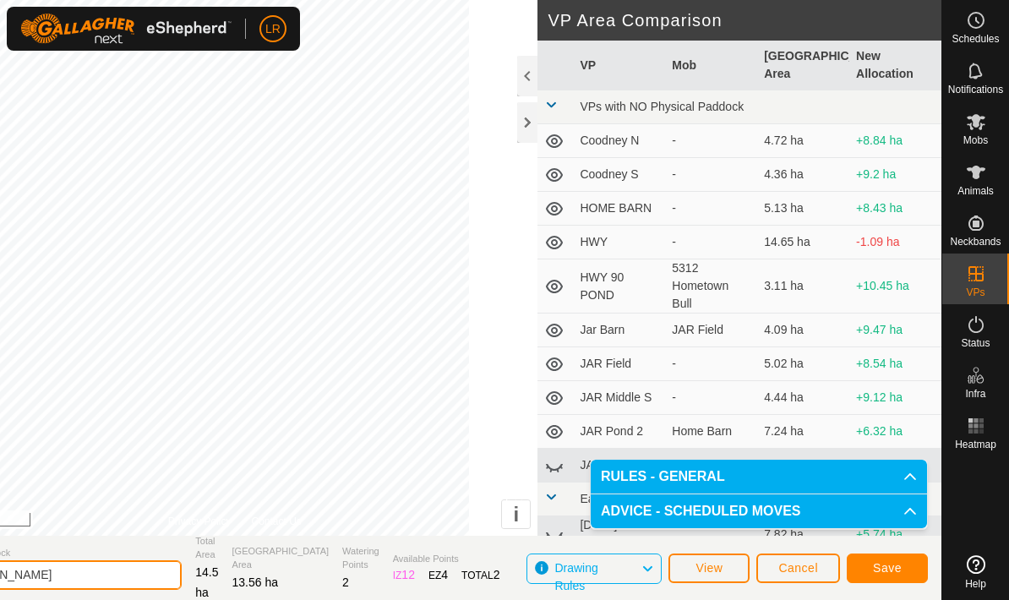
click at [139, 572] on input "[PERSON_NAME]" at bounding box center [63, 575] width 237 height 30
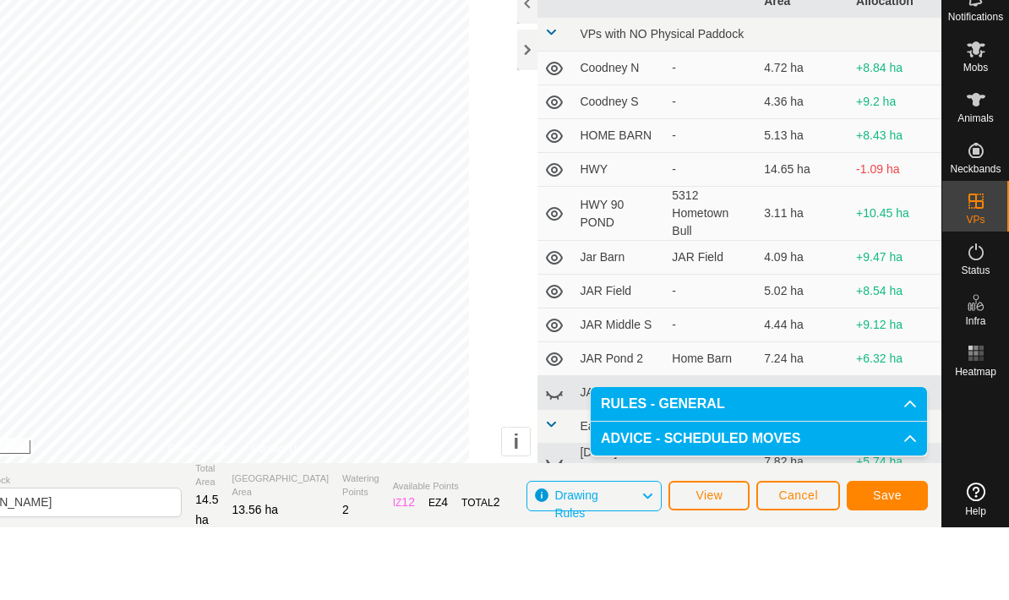
click at [898, 554] on button "Save" at bounding box center [887, 569] width 81 height 30
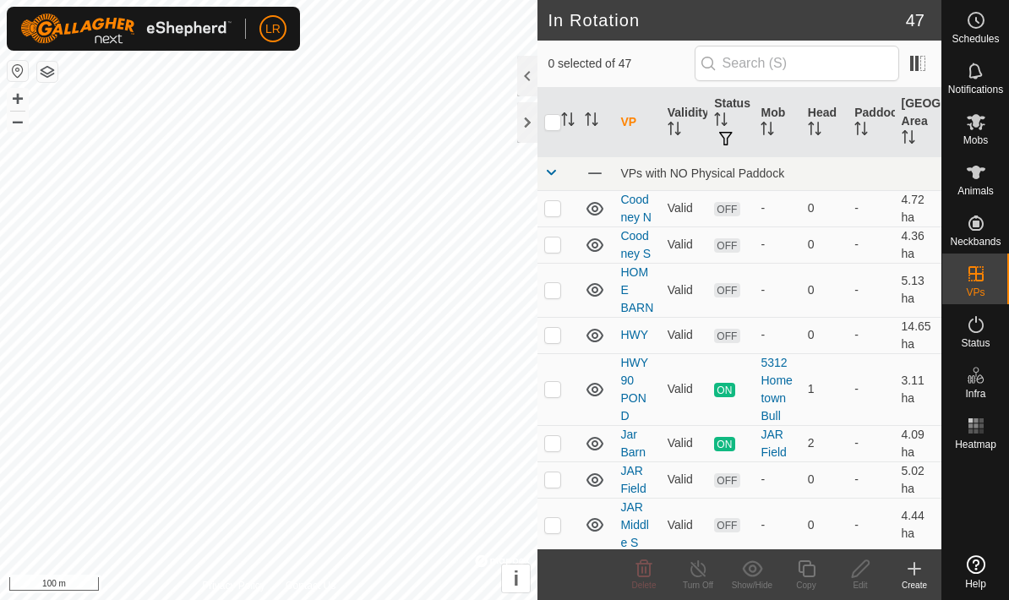
click at [989, 133] on es-mob-svg-icon at bounding box center [976, 121] width 30 height 27
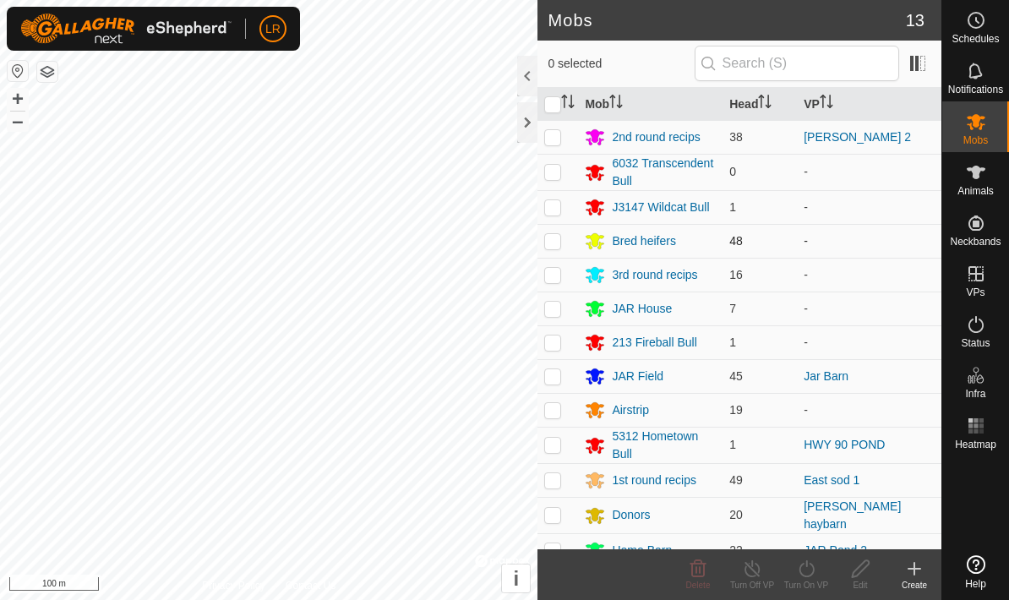
click at [554, 243] on p-checkbox at bounding box center [552, 241] width 17 height 14
checkbox input "true"
click at [558, 208] on p-checkbox at bounding box center [552, 207] width 17 height 14
checkbox input "true"
click at [812, 571] on icon at bounding box center [806, 569] width 21 height 20
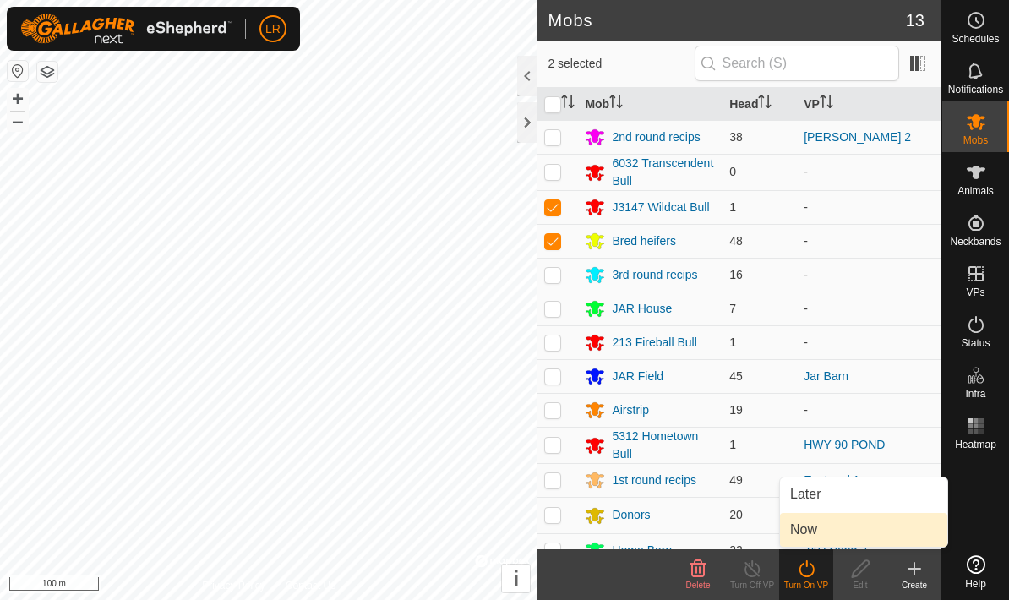
click at [866, 533] on link "Now" at bounding box center [863, 530] width 167 height 34
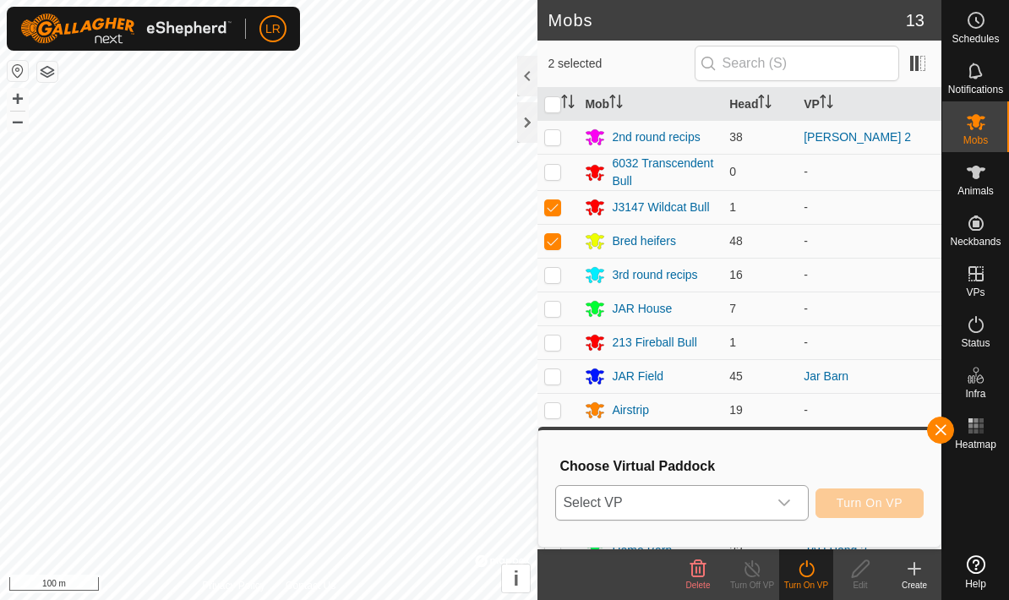
click at [794, 506] on div "dropdown trigger" at bounding box center [785, 503] width 34 height 34
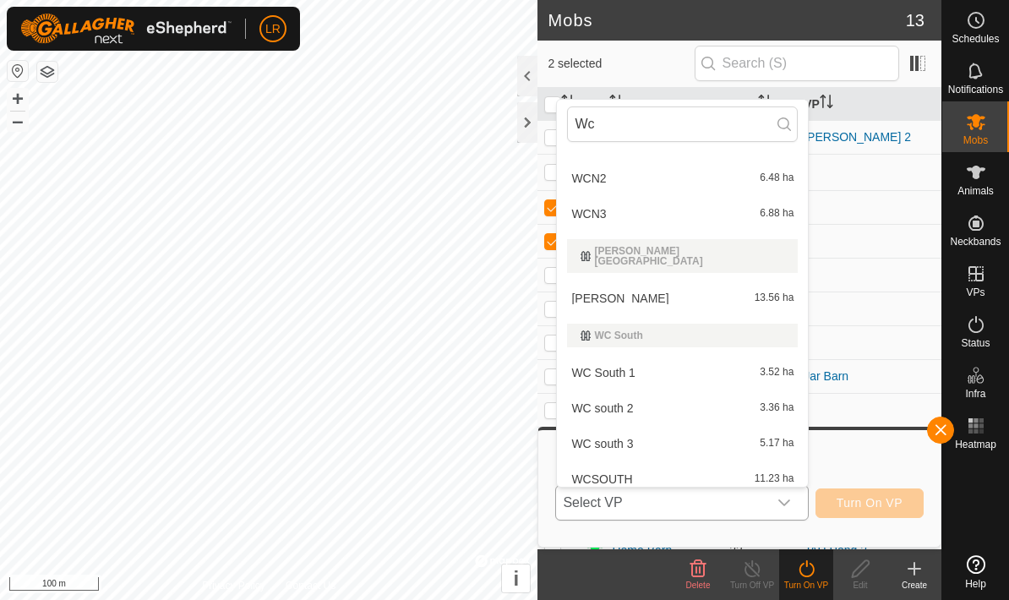
scroll to position [242, 0]
type input "Wc"
click at [770, 298] on div "[PERSON_NAME] 13.56 ha" at bounding box center [682, 299] width 231 height 20
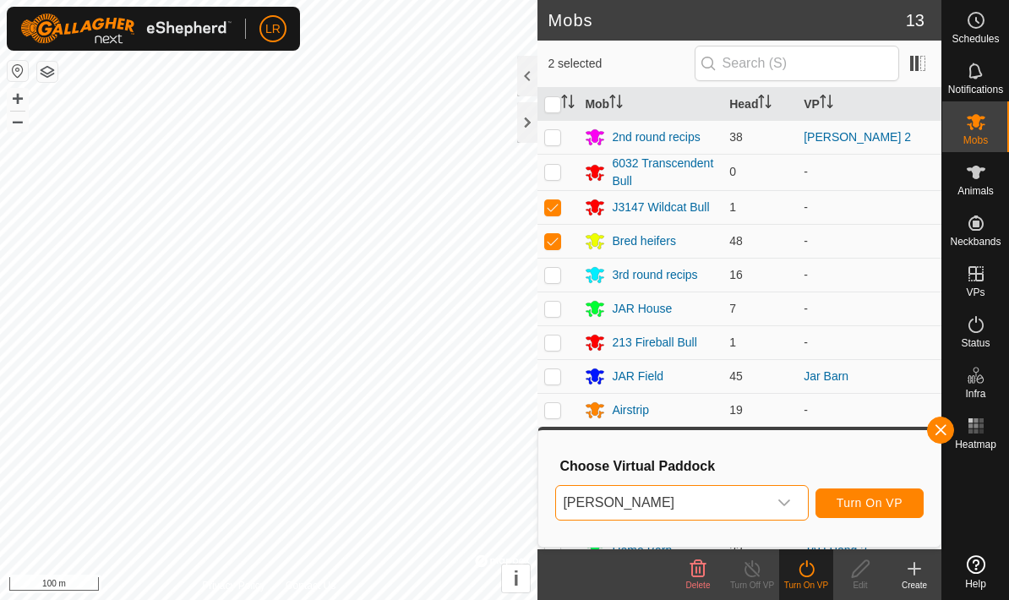
click at [905, 506] on button "Turn On VP" at bounding box center [870, 504] width 108 height 30
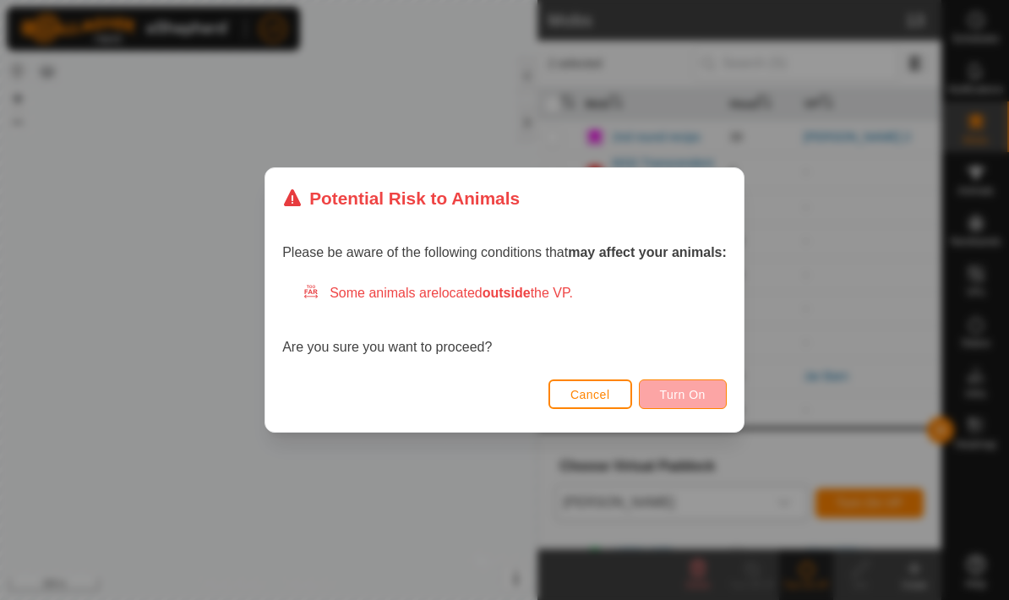
click at [727, 385] on button "Turn On" at bounding box center [683, 395] width 88 height 30
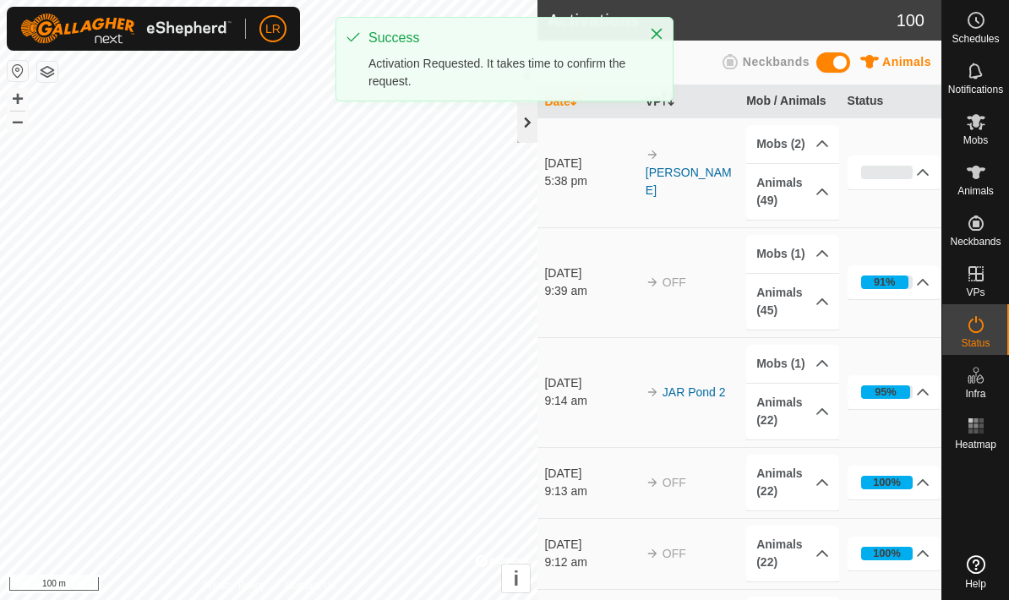
click at [527, 123] on div at bounding box center [527, 122] width 20 height 41
